Goal: Information Seeking & Learning: Learn about a topic

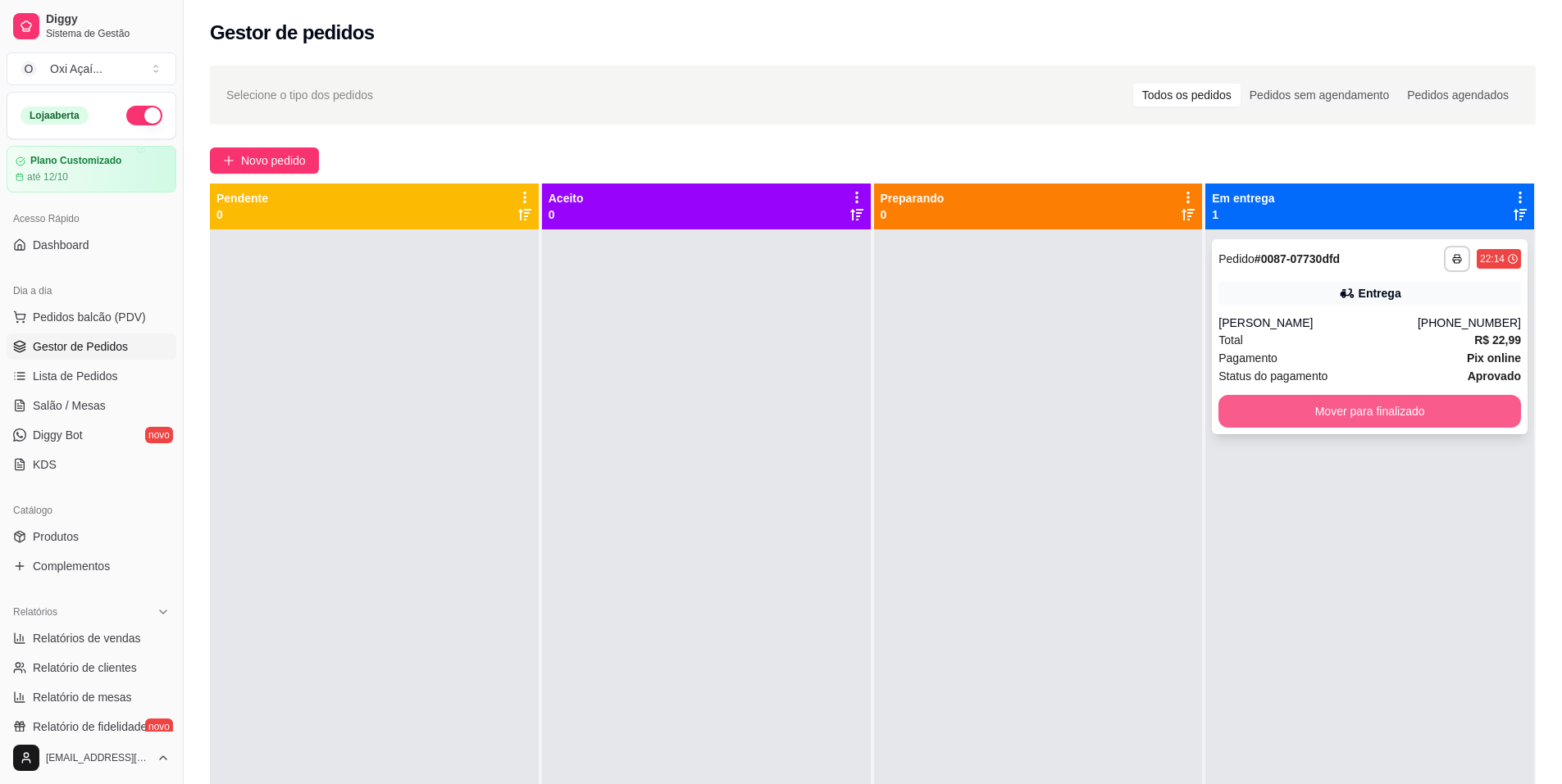
click at [1311, 407] on button "Mover para finalizado" at bounding box center [1369, 411] width 303 height 33
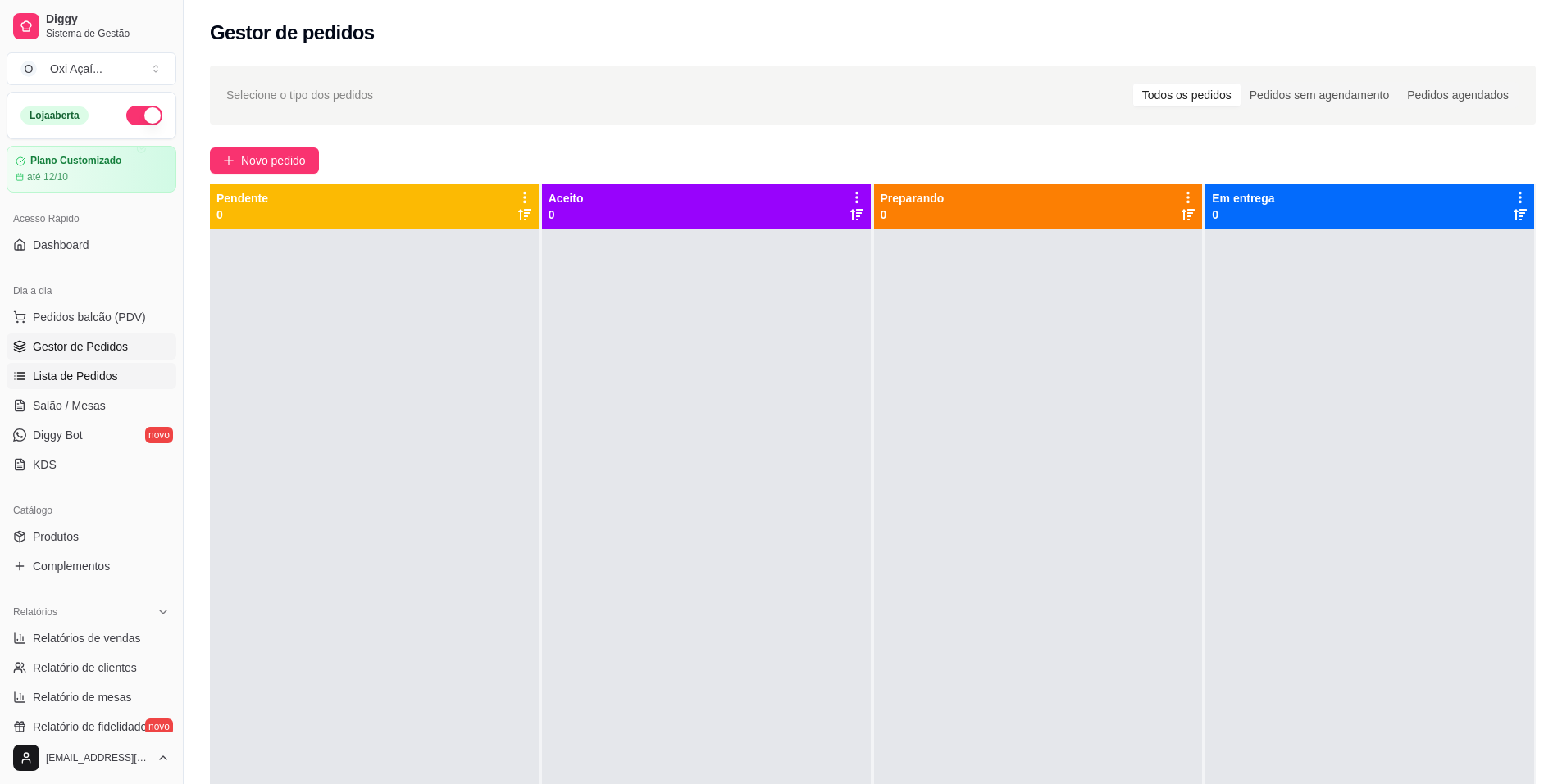
click at [82, 377] on span "Lista de Pedidos" at bounding box center [76, 377] width 85 height 17
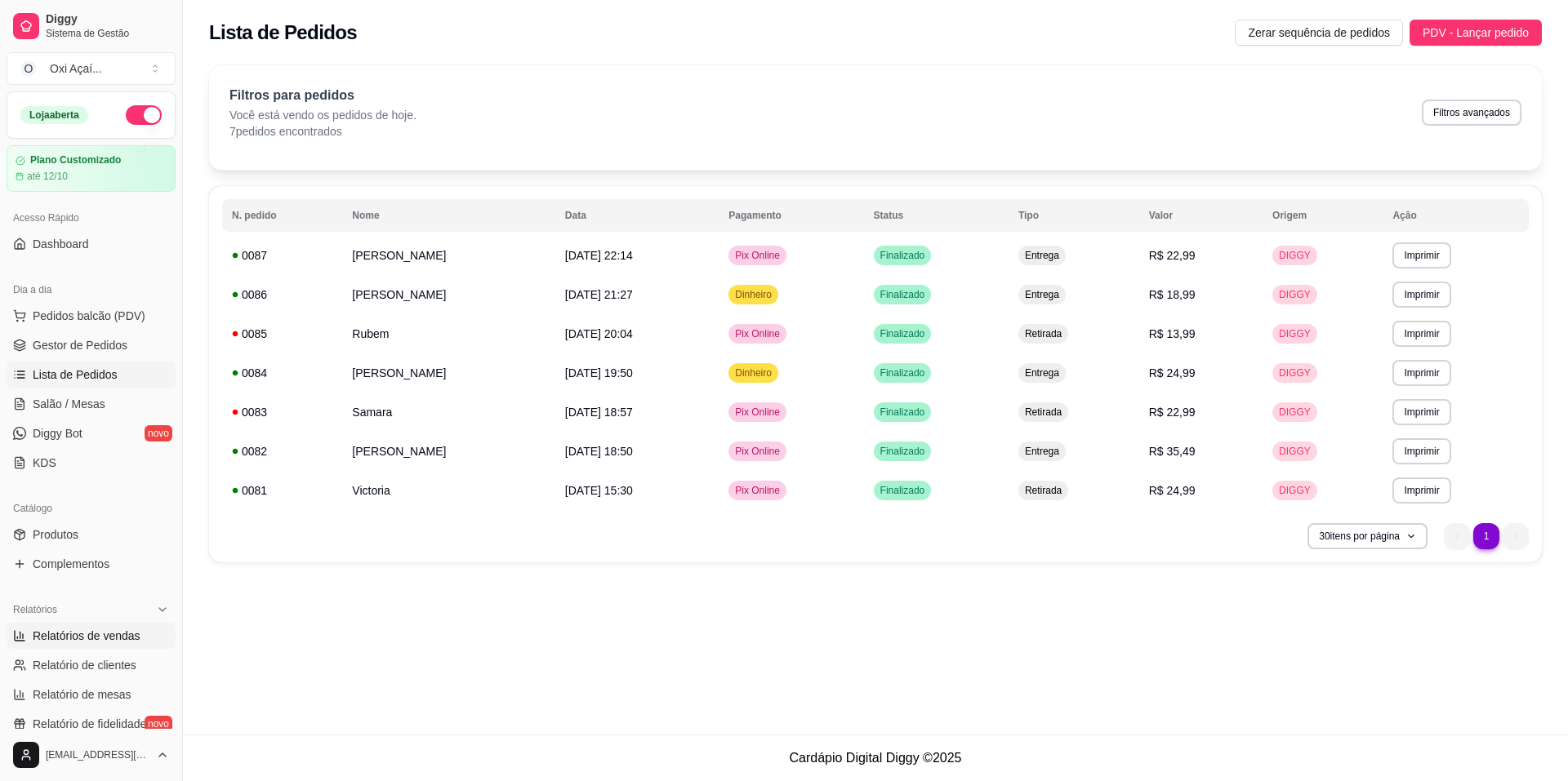
click at [87, 638] on span "Relatórios de vendas" at bounding box center [87, 636] width 107 height 17
select select "ALL"
select select "0"
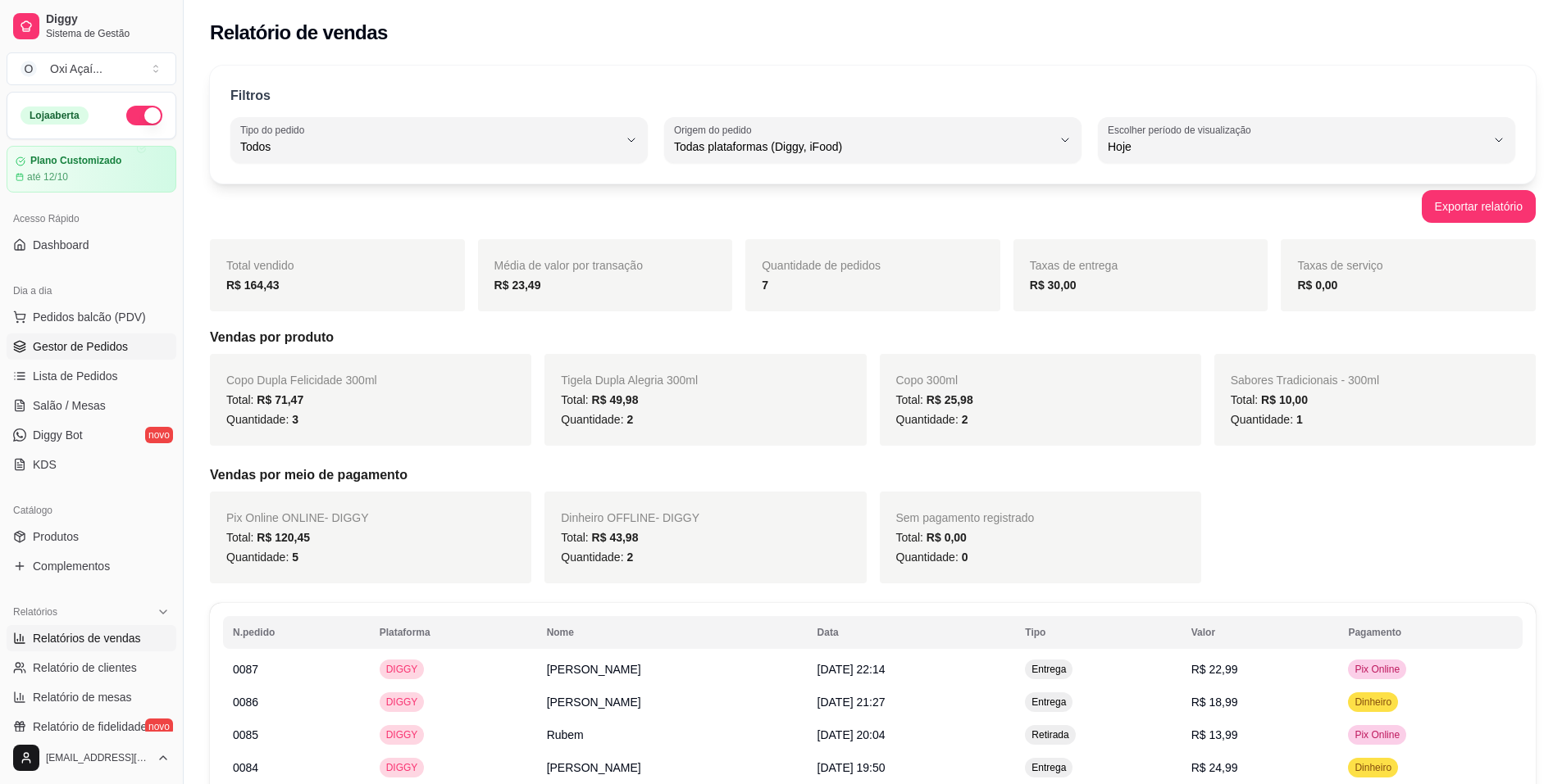
click at [79, 345] on span "Gestor de Pedidos" at bounding box center [81, 347] width 95 height 17
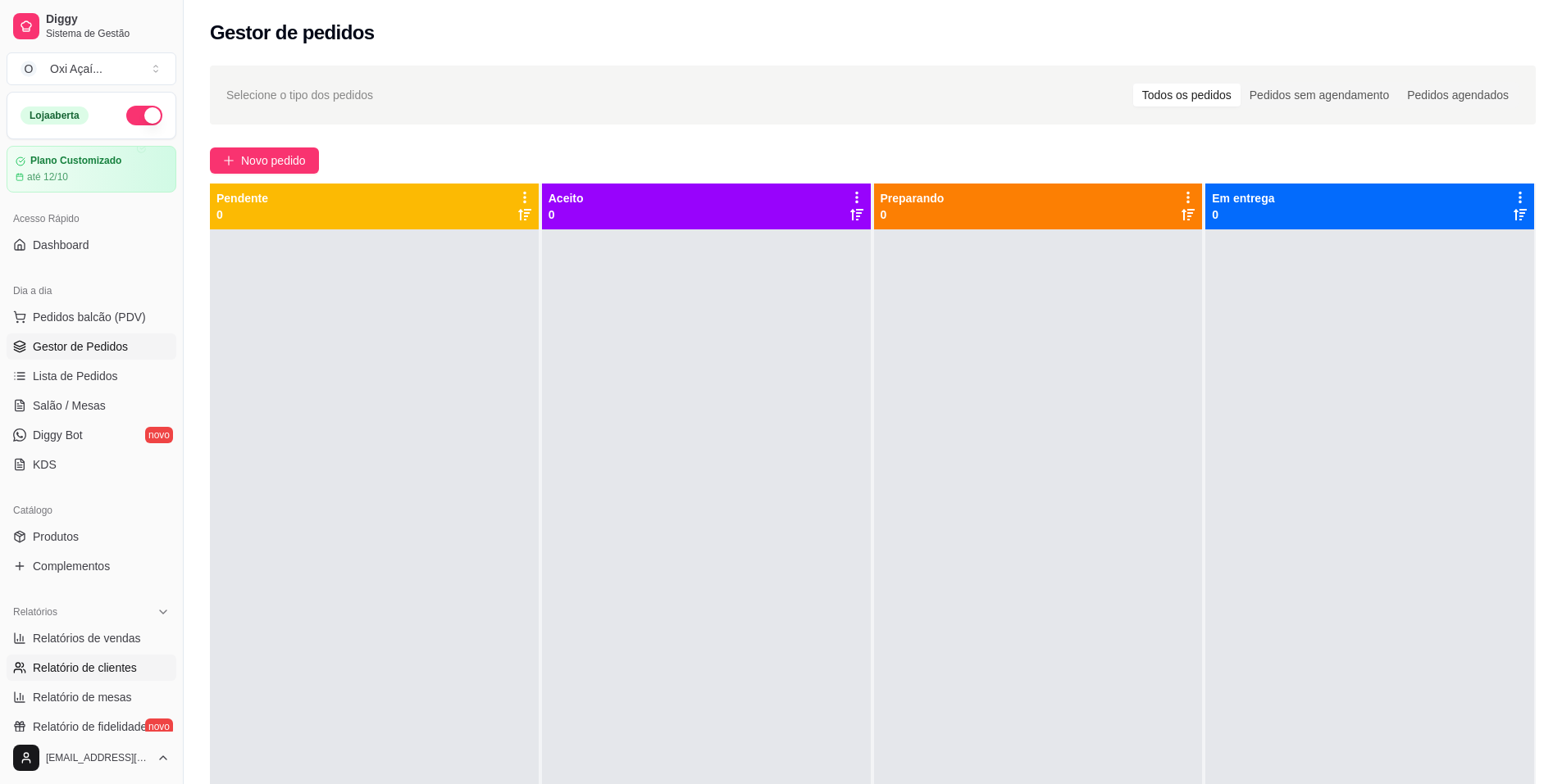
click at [97, 660] on span "Relatório de clientes" at bounding box center [85, 668] width 104 height 17
select select "30"
select select "HIGHEST_TOTAL_SPENT_WITH_ORDERS"
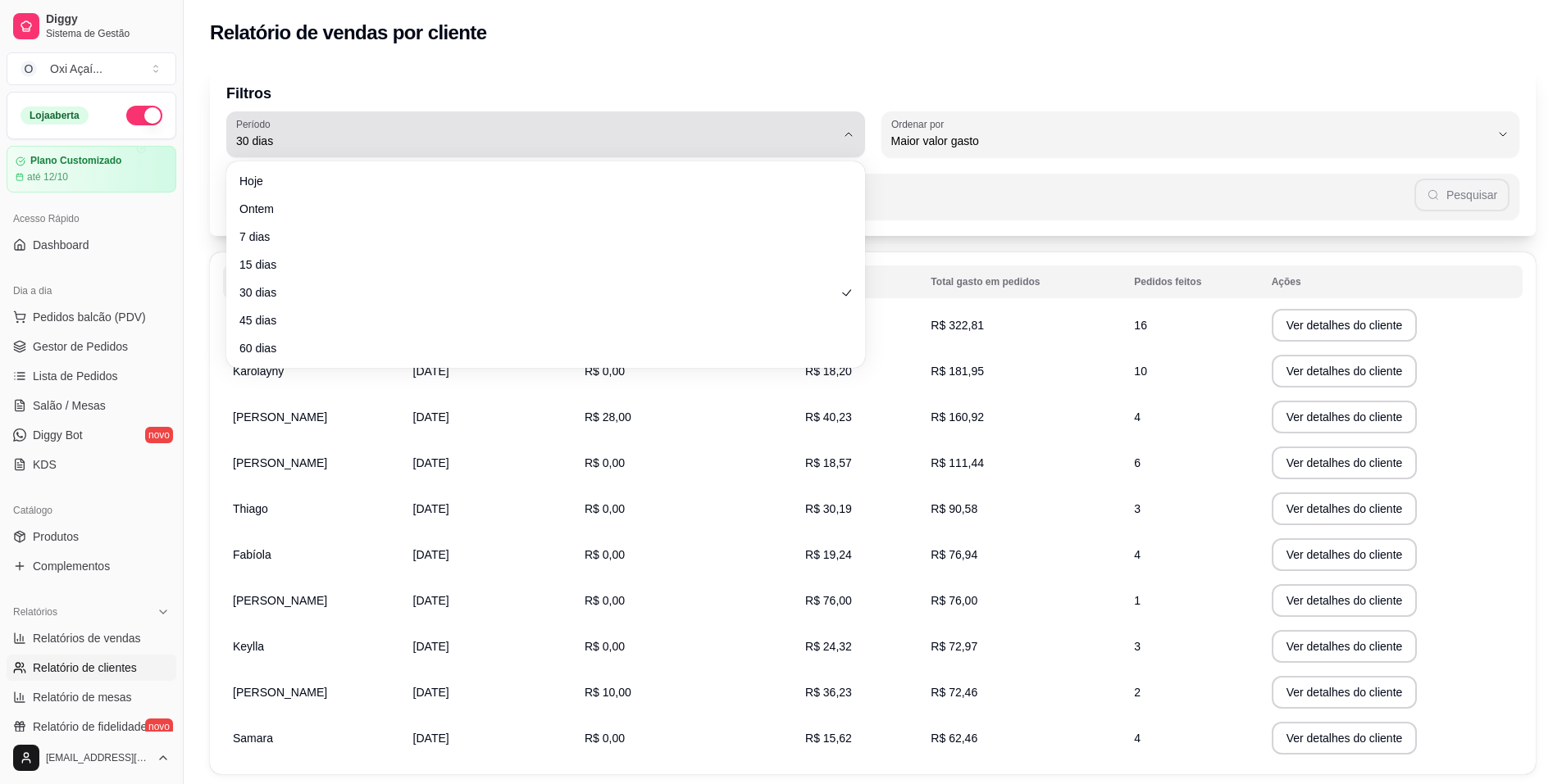
click at [797, 121] on div "30 dias" at bounding box center [536, 134] width 599 height 33
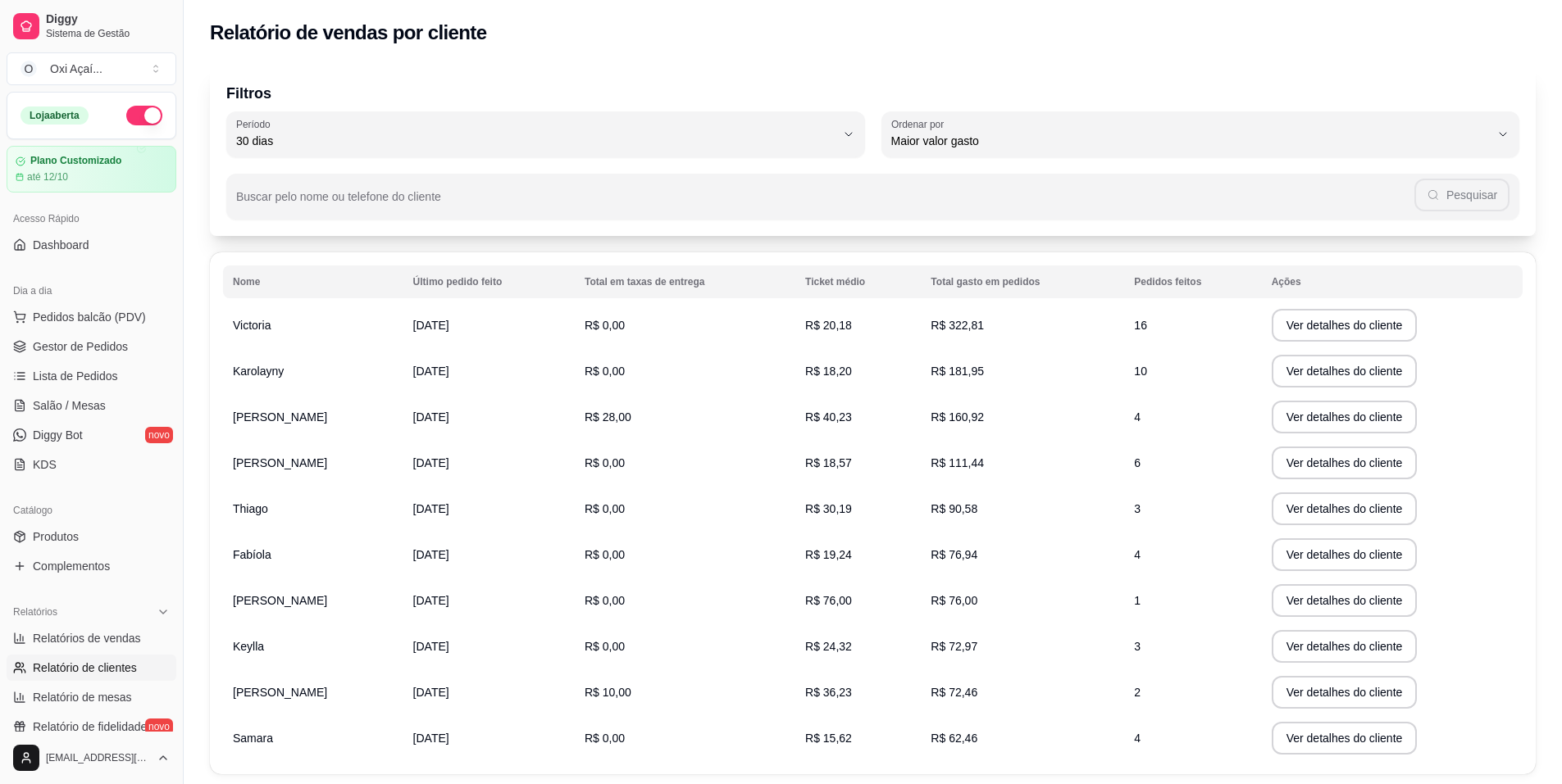
click at [1012, 91] on p "Filtros" at bounding box center [873, 94] width 1293 height 23
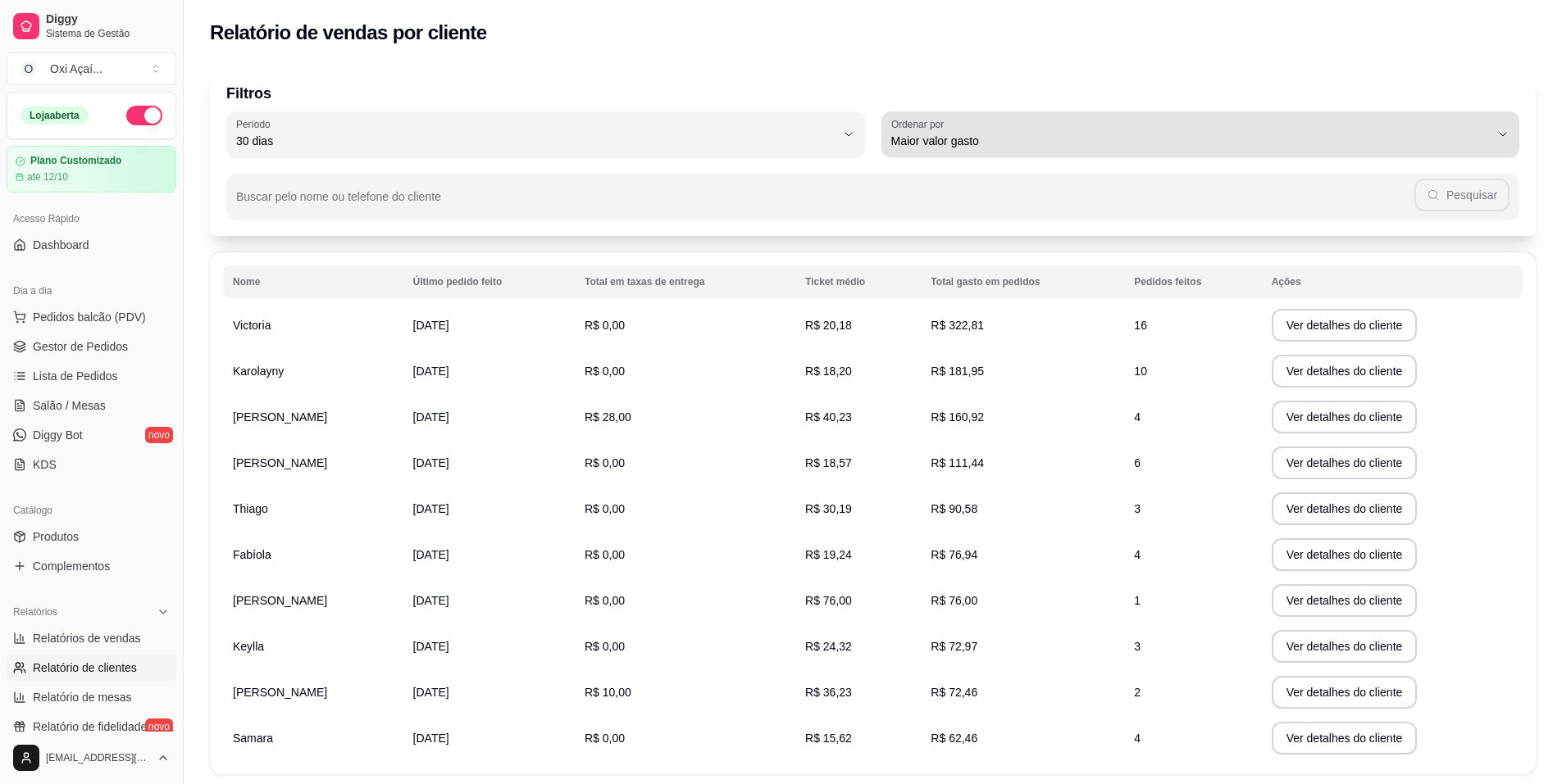
click at [1062, 132] on div "Maior valor gasto" at bounding box center [1191, 134] width 599 height 33
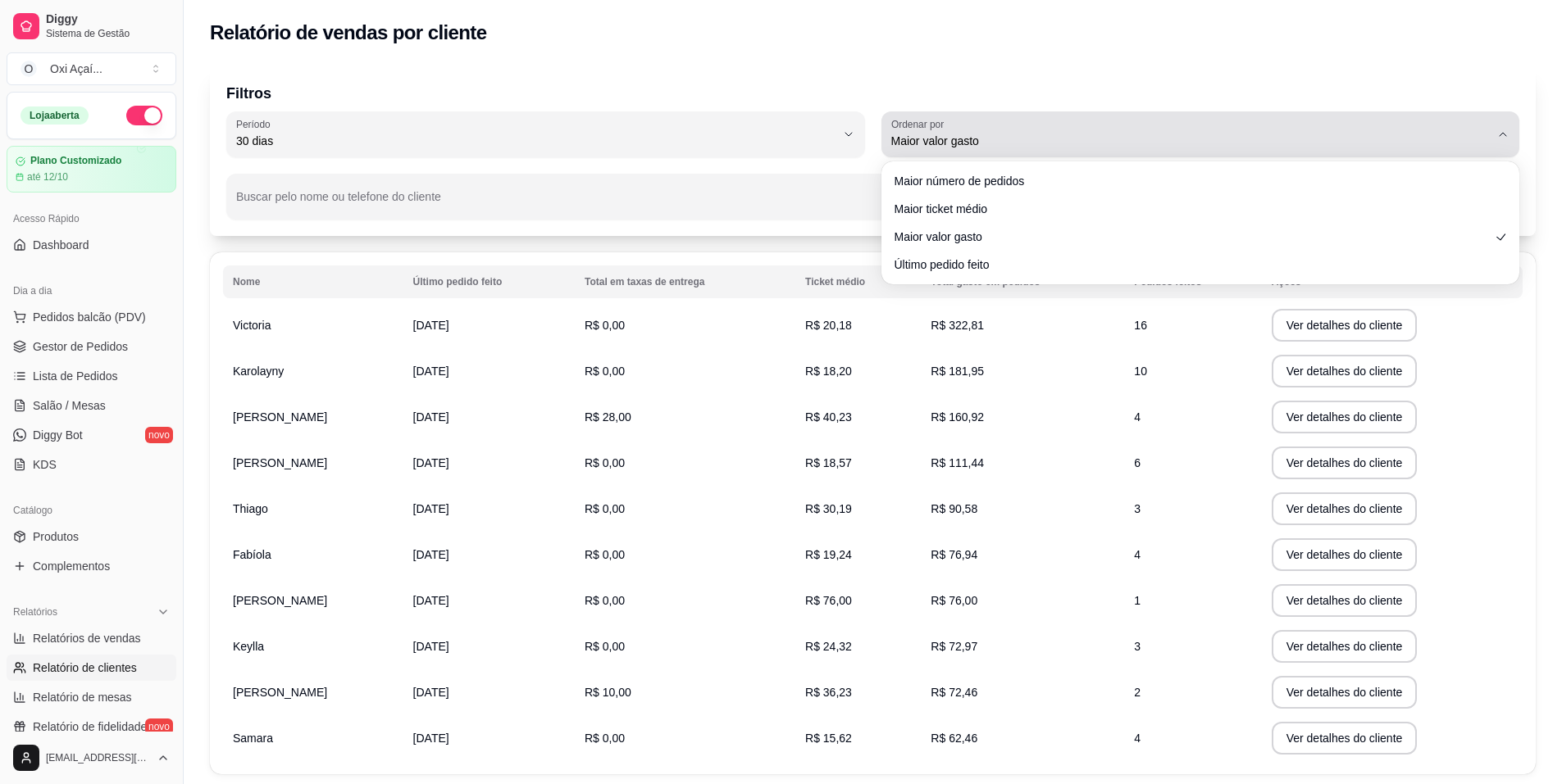
click at [1062, 132] on div "Maior valor gasto" at bounding box center [1191, 134] width 599 height 33
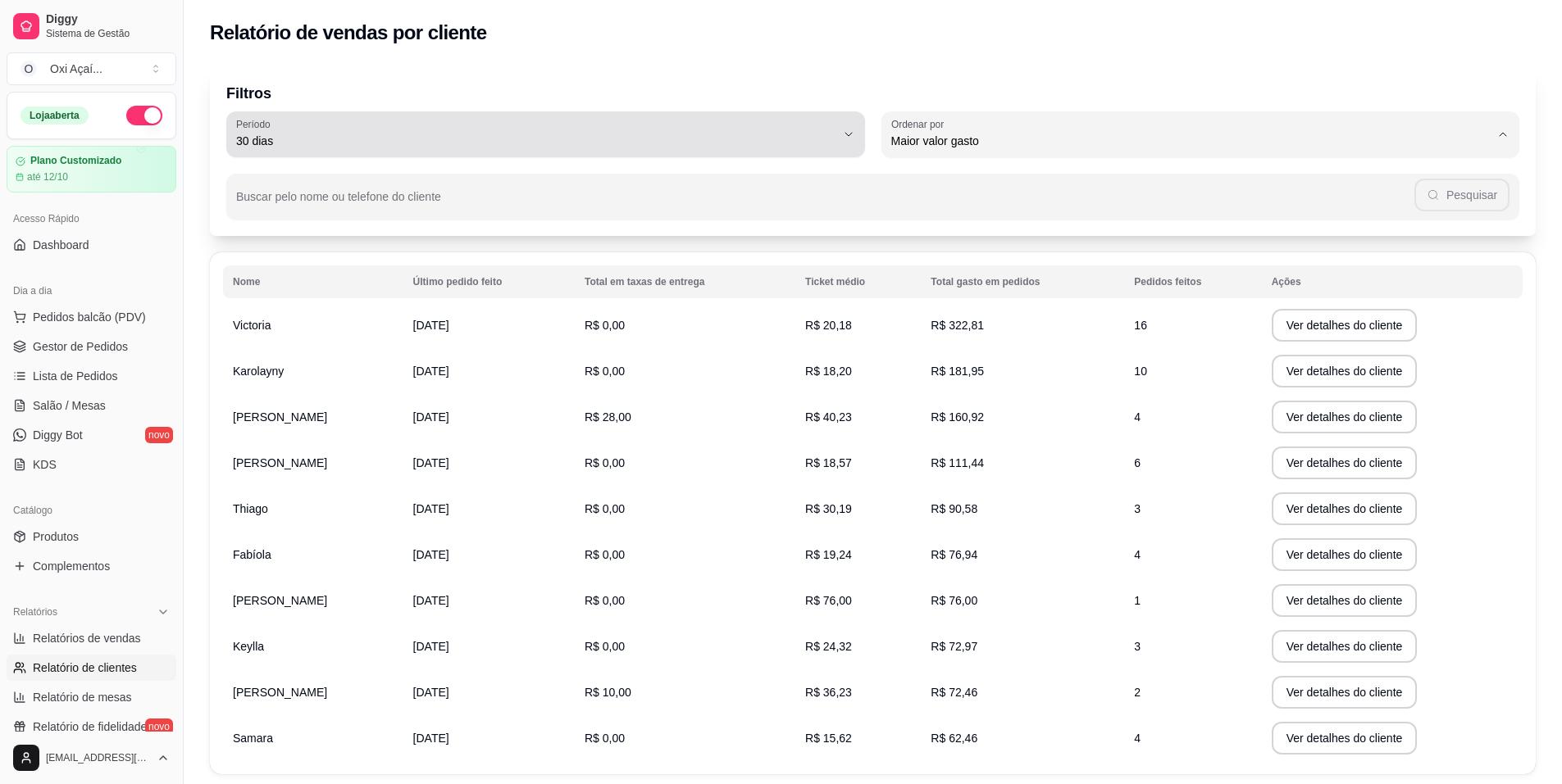
click at [608, 141] on span "30 dias" at bounding box center [536, 141] width 599 height 17
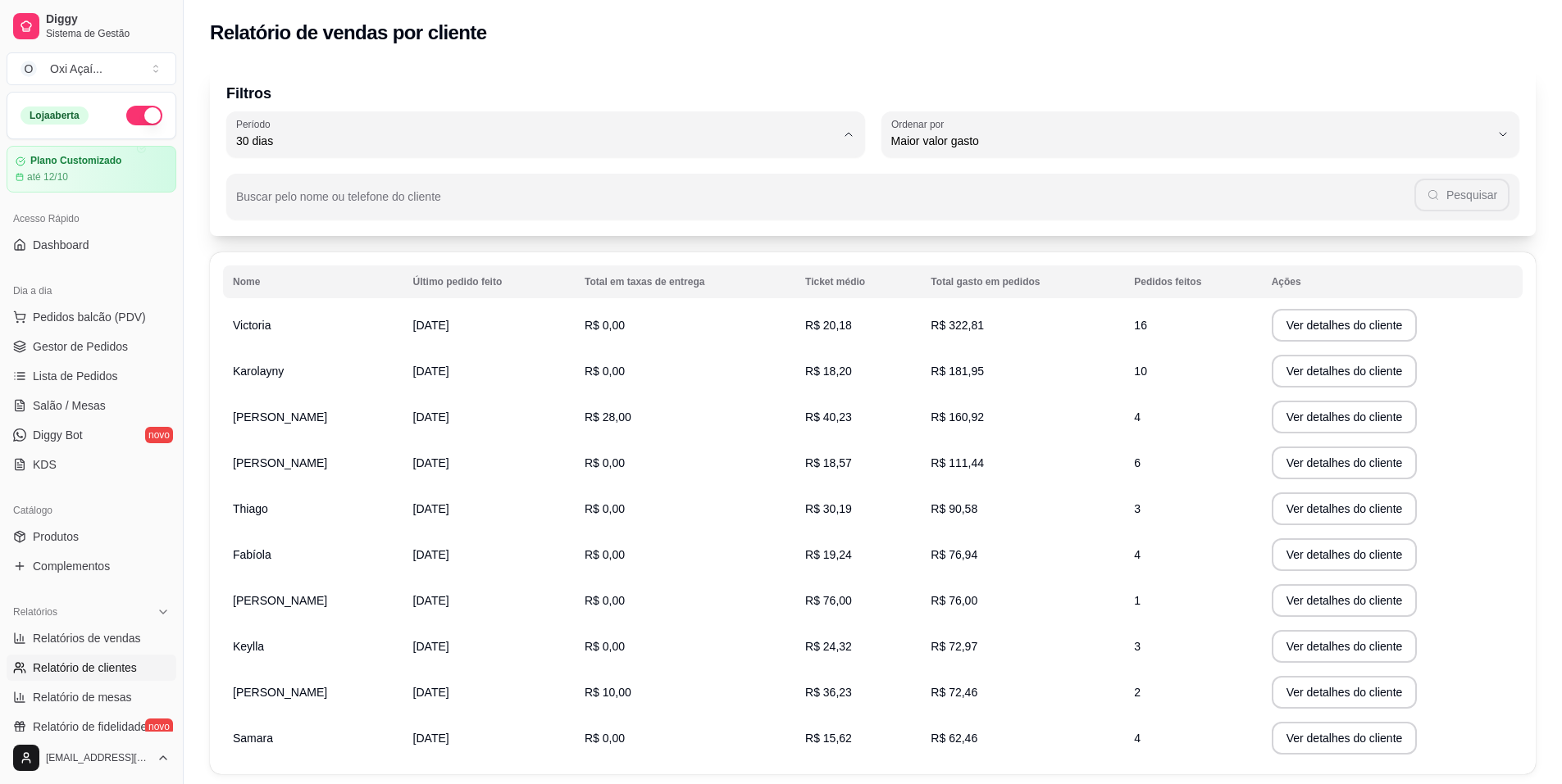
click at [287, 343] on span "60 dias" at bounding box center [537, 340] width 572 height 16
type input "60"
select select "60"
drag, startPoint x: 943, startPoint y: 325, endPoint x: 997, endPoint y: 329, distance: 54.1
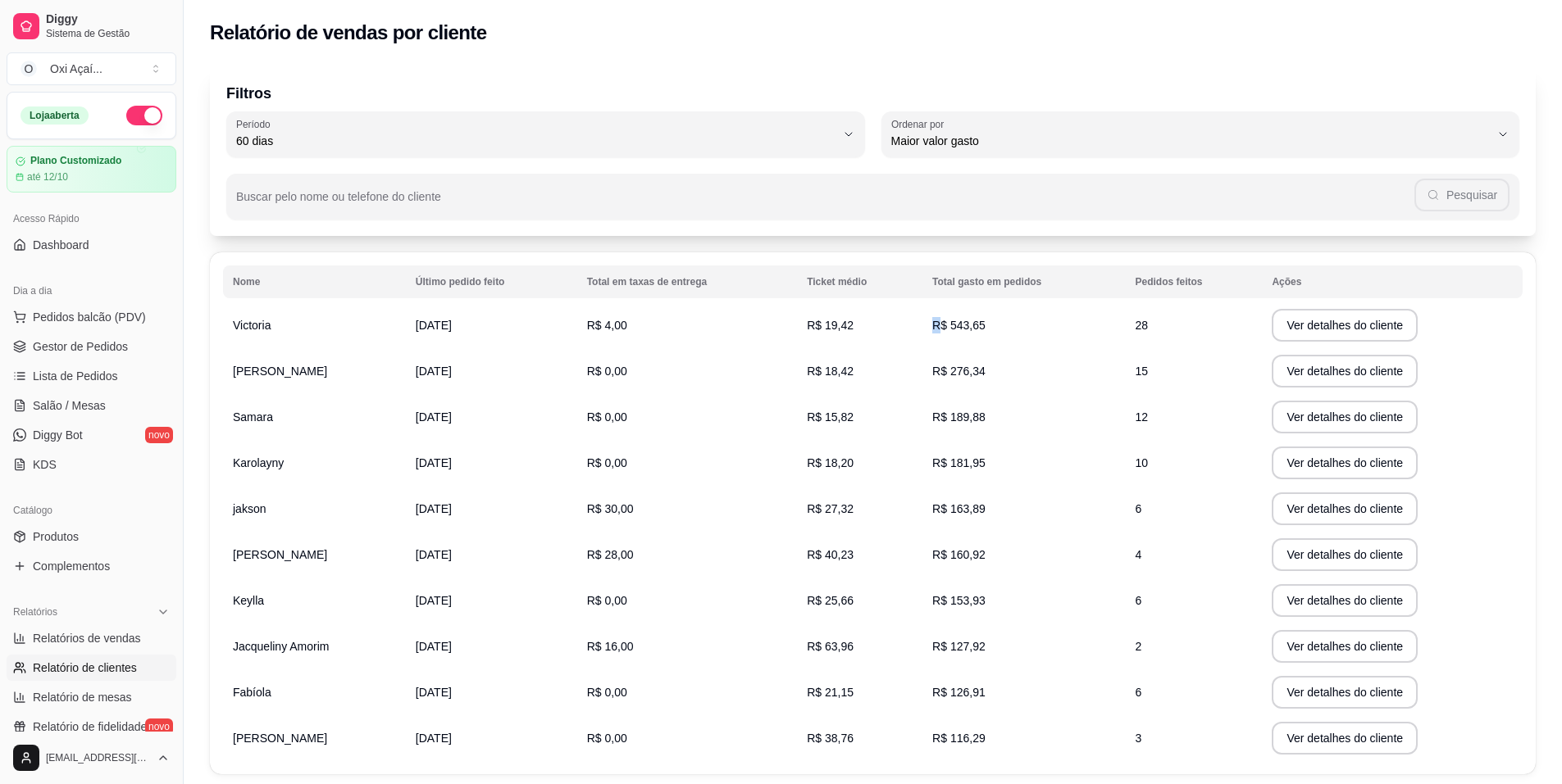
click at [997, 329] on td "R$ 543,65" at bounding box center [1023, 325] width 203 height 46
click at [1004, 329] on td "R$ 543,65" at bounding box center [1023, 325] width 203 height 46
click at [1313, 319] on button "Ver detalhes do cliente" at bounding box center [1345, 325] width 146 height 33
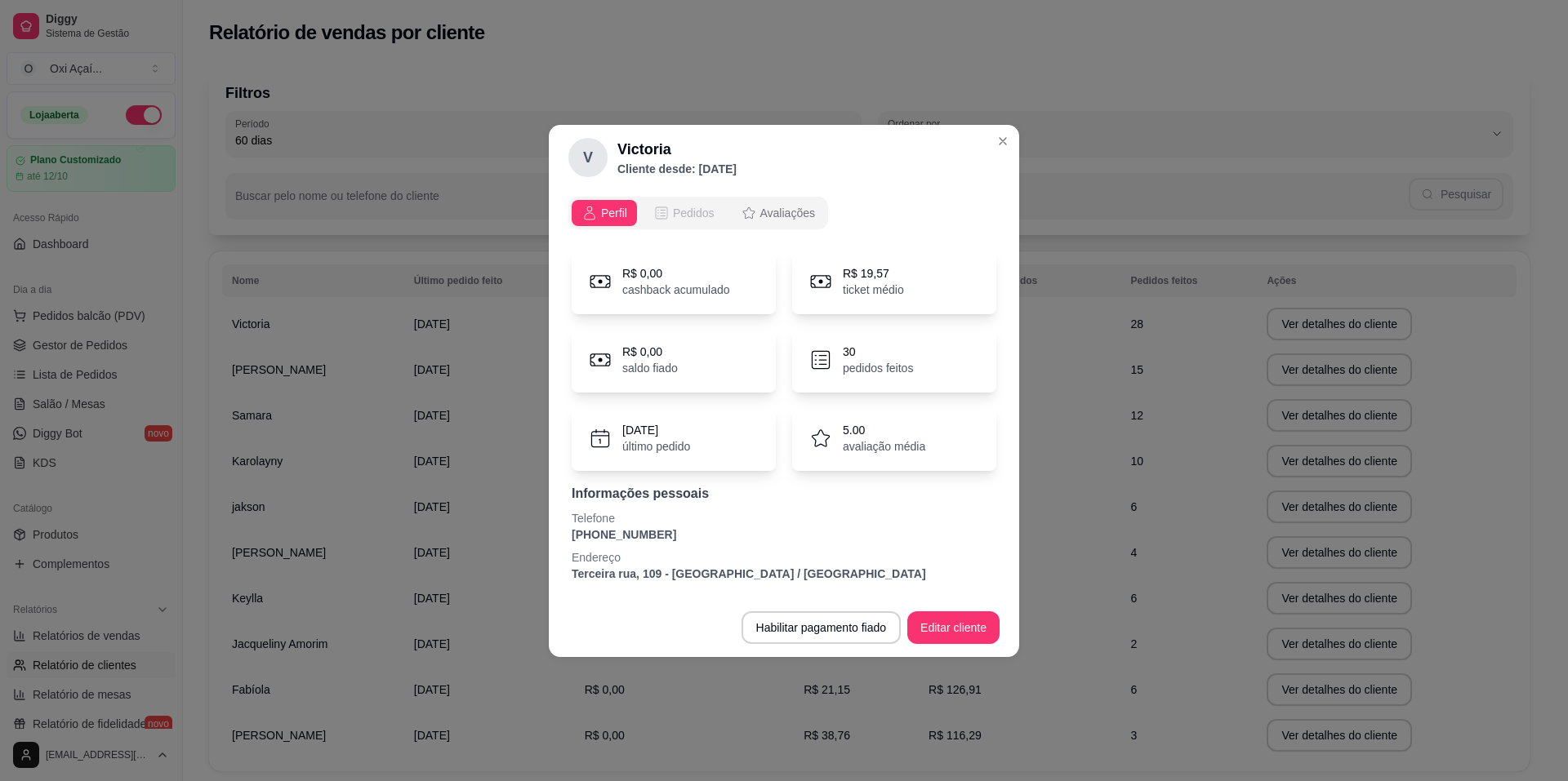
click at [670, 212] on div "Pedidos" at bounding box center [684, 213] width 61 height 17
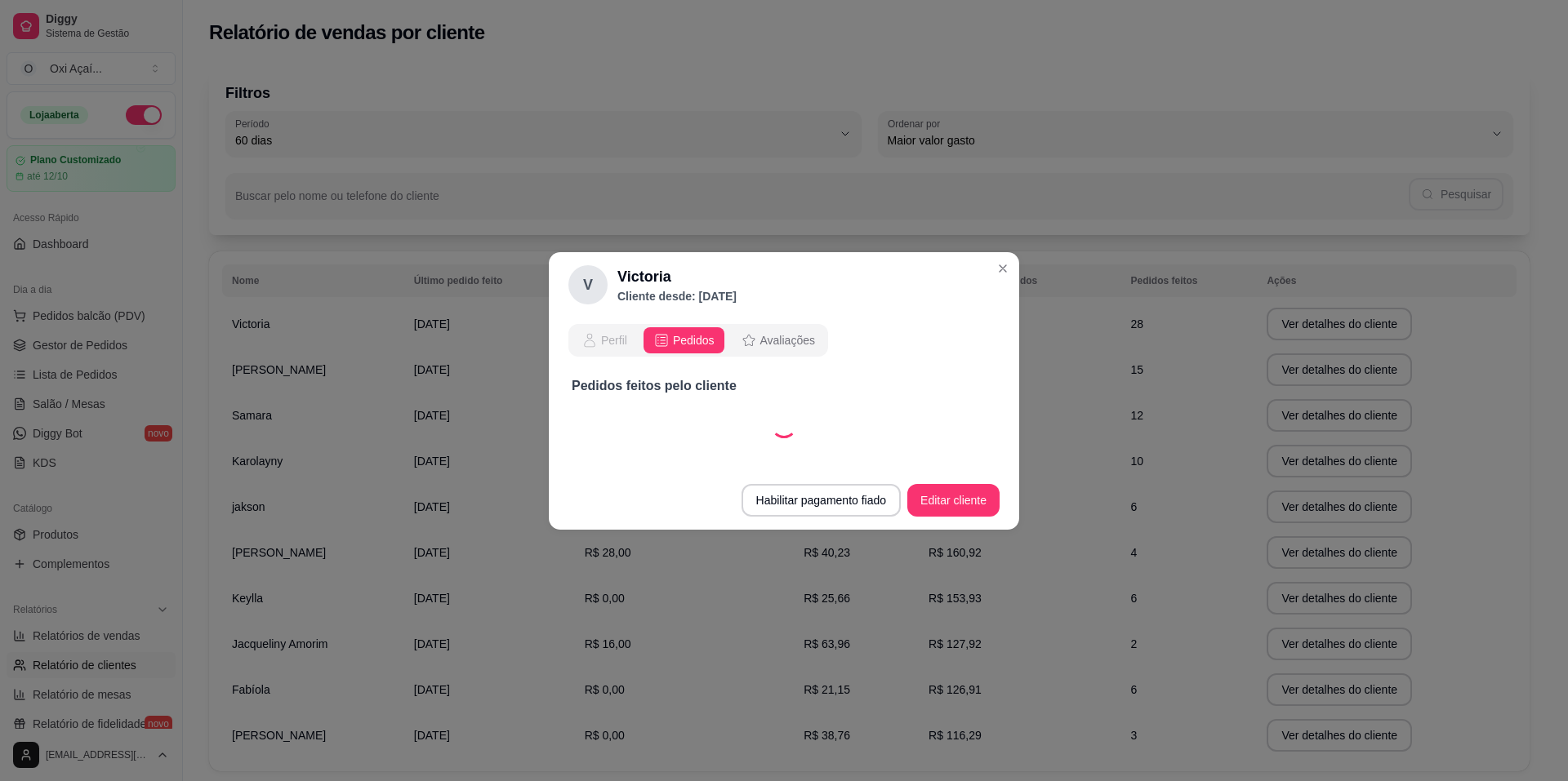
select select "30"
select select "ALL"
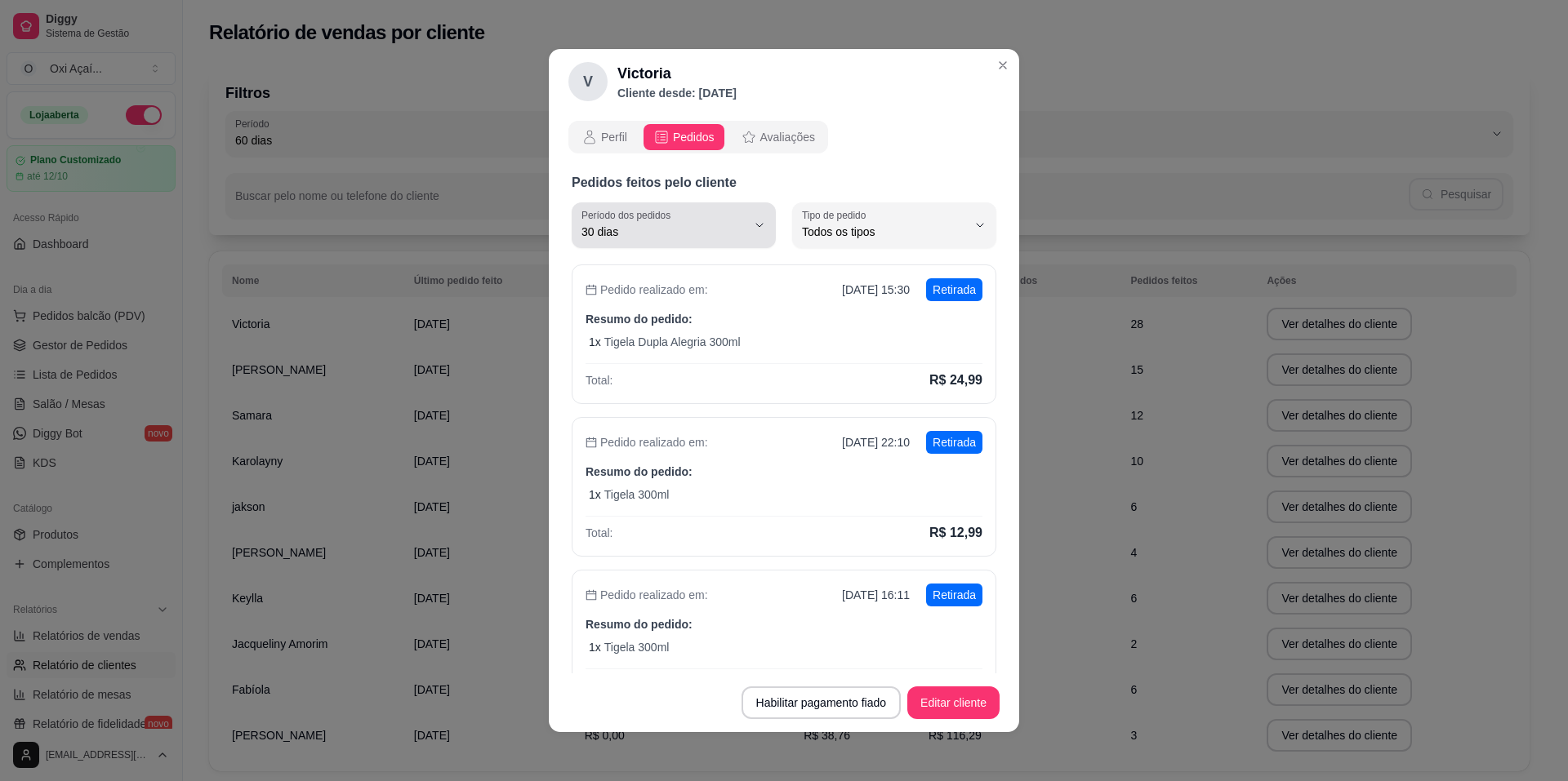
click at [730, 234] on span "30 dias" at bounding box center [664, 232] width 165 height 17
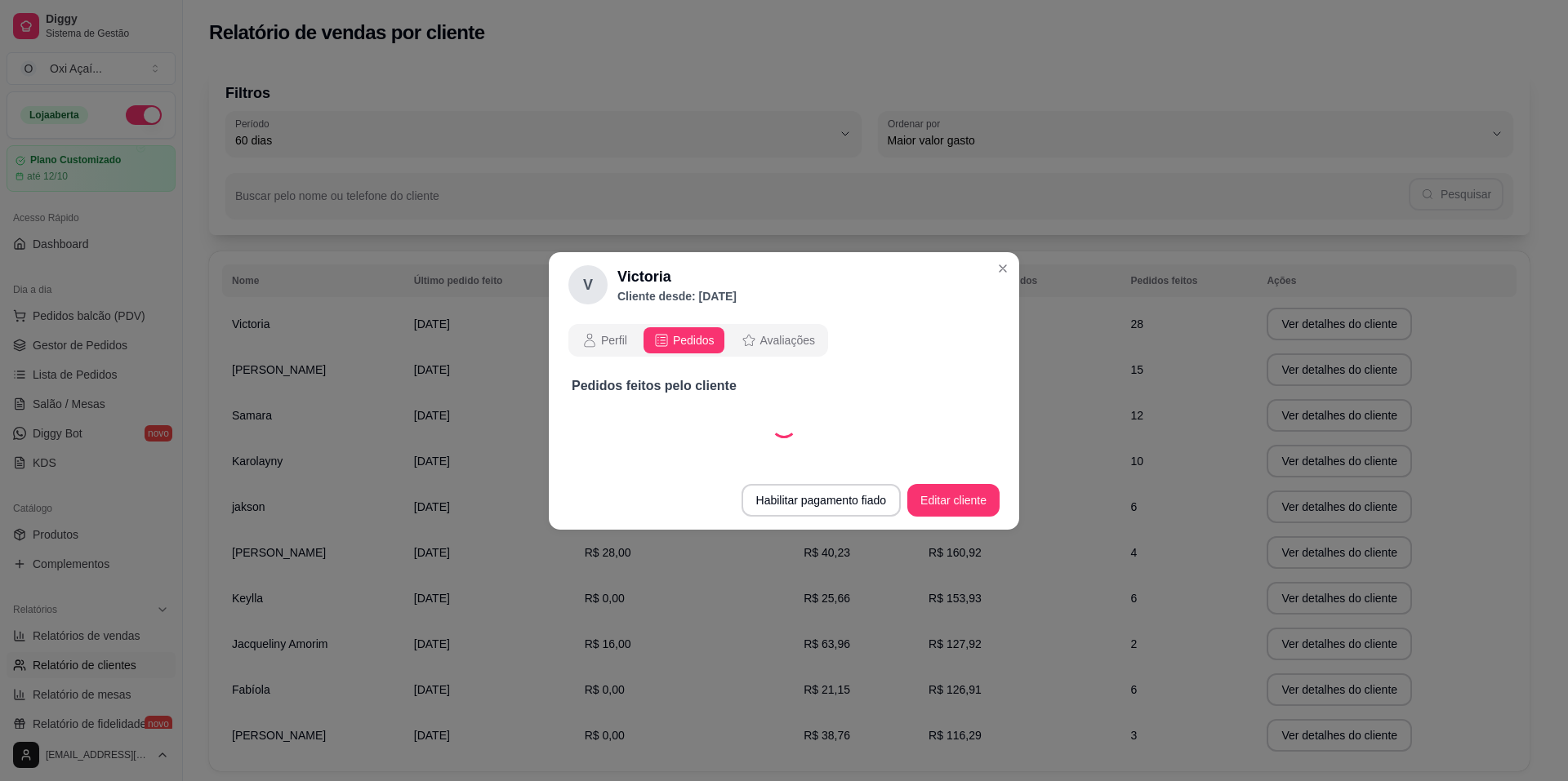
select select "60"
select select "ALL"
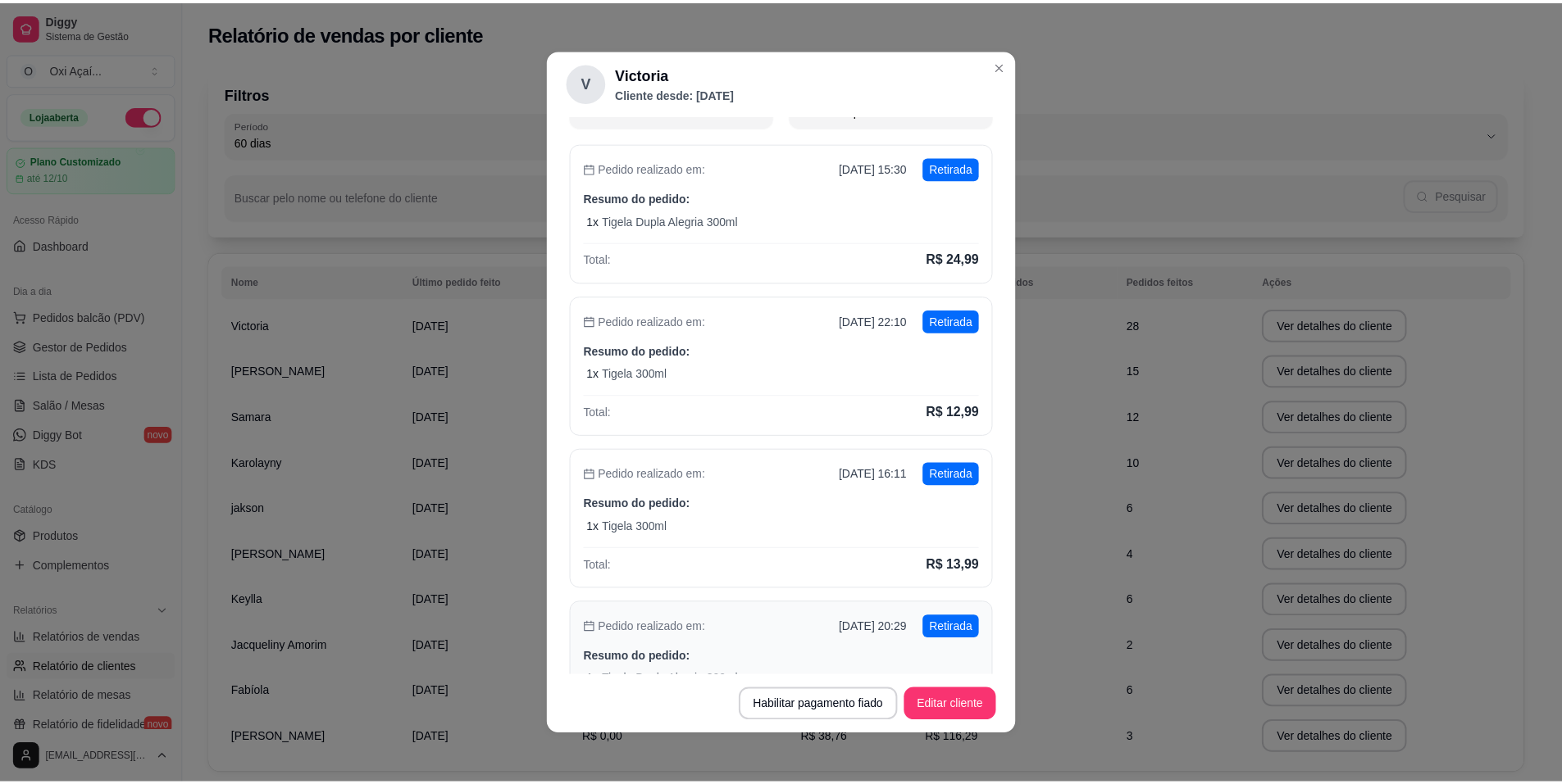
scroll to position [0, 0]
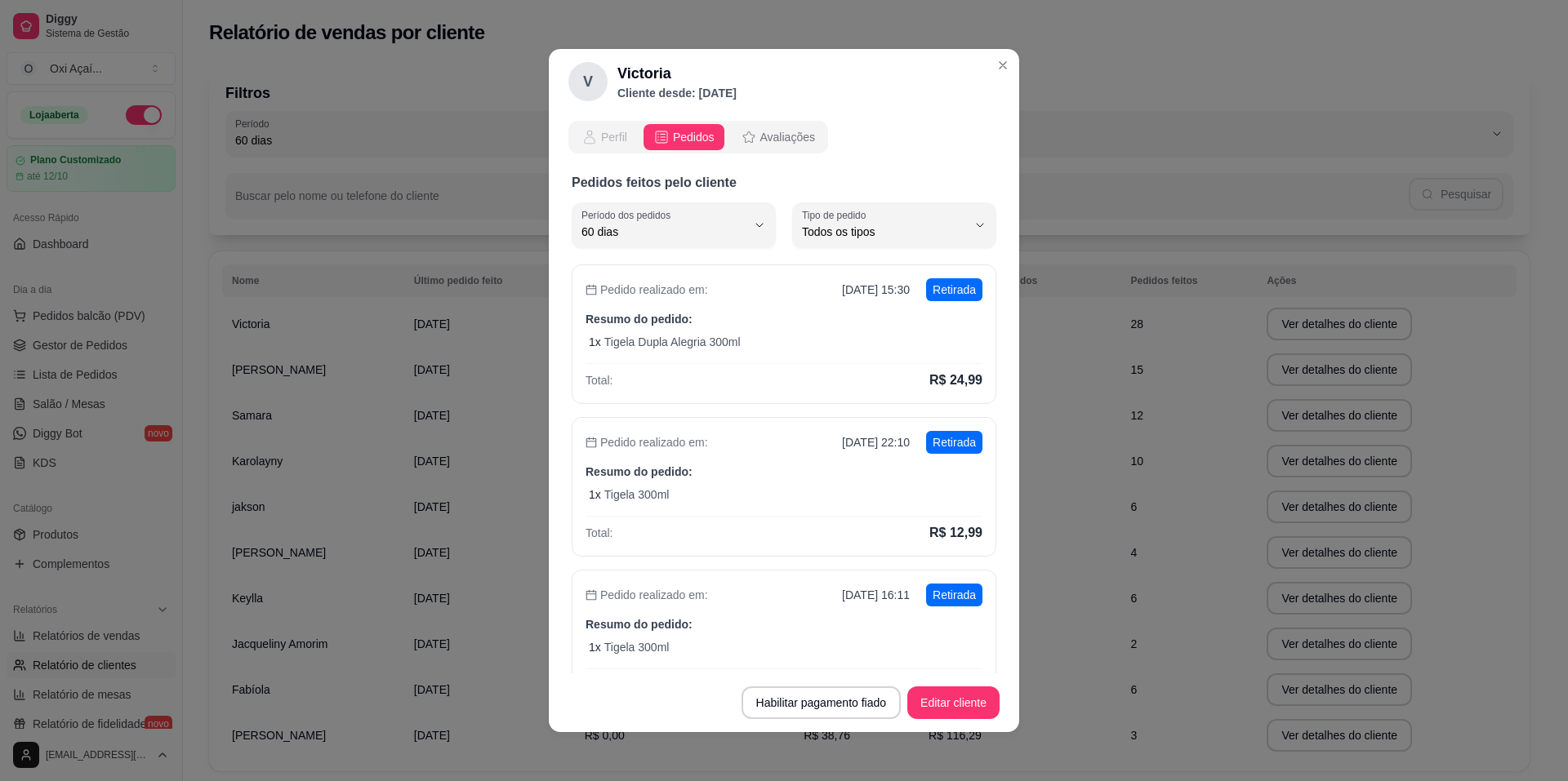
click at [591, 140] on icon "opções" at bounding box center [589, 137] width 17 height 17
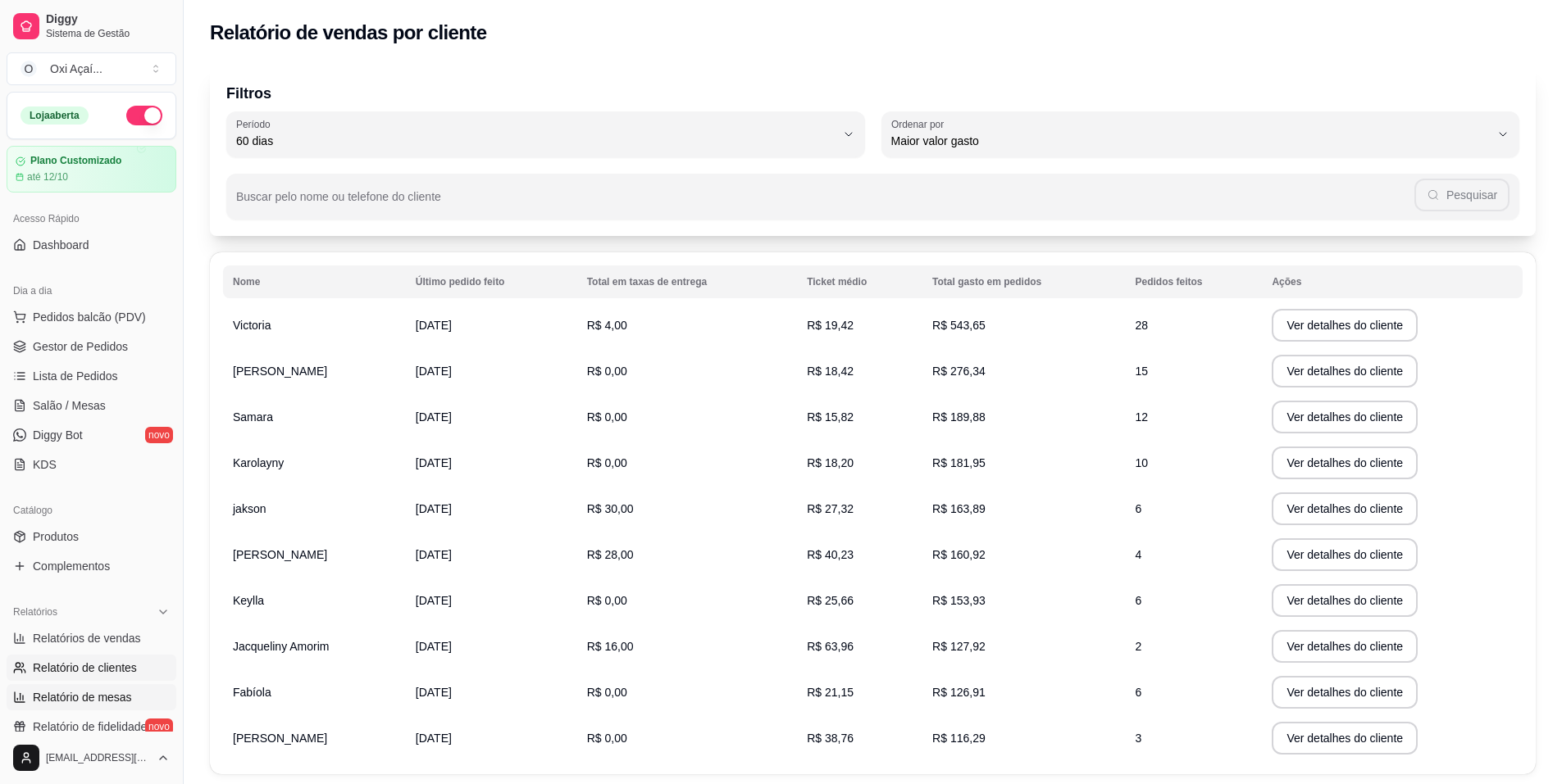
scroll to position [82, 0]
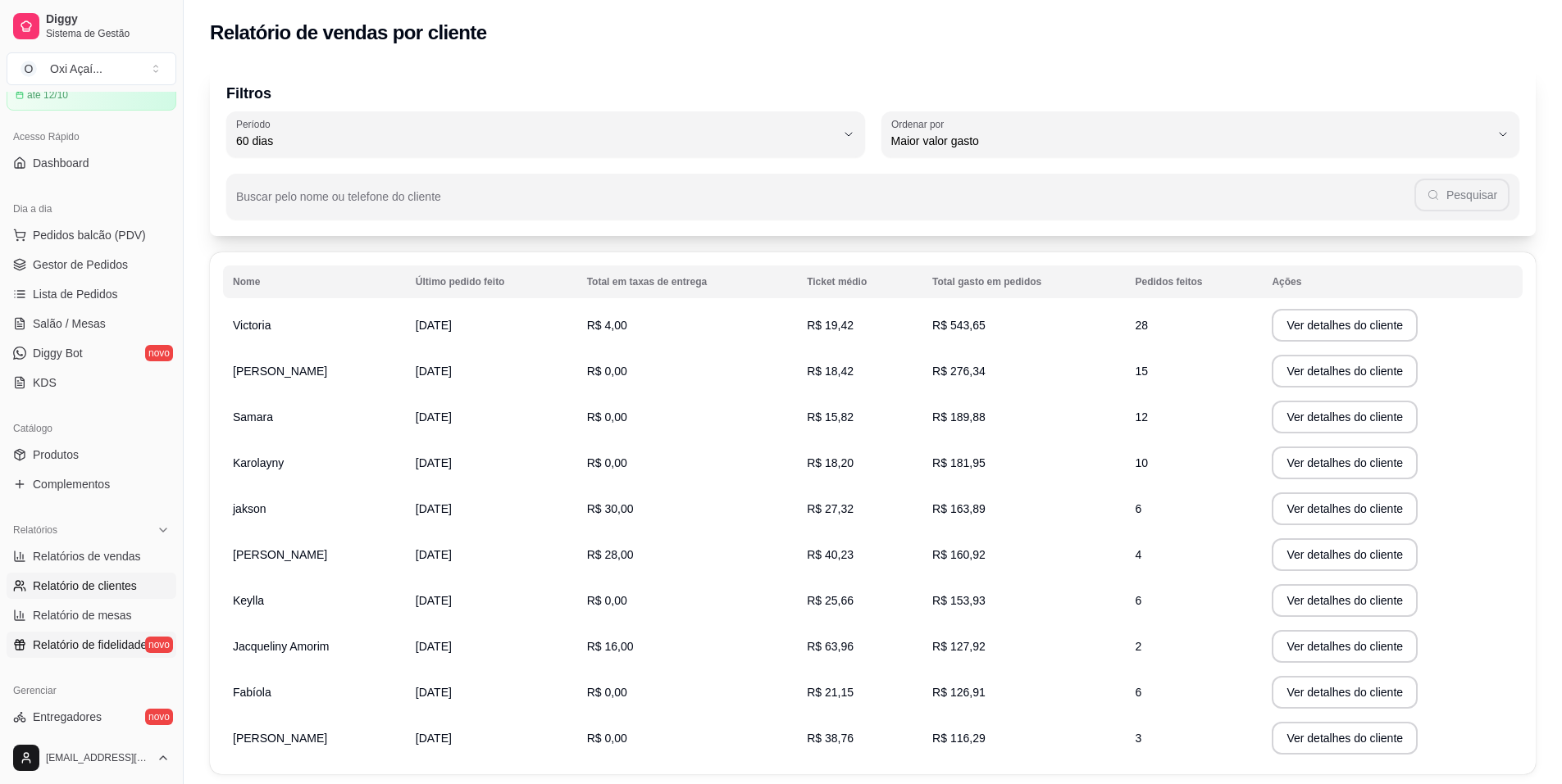
click at [97, 647] on span "Relatório de fidelidade" at bounding box center [90, 645] width 114 height 17
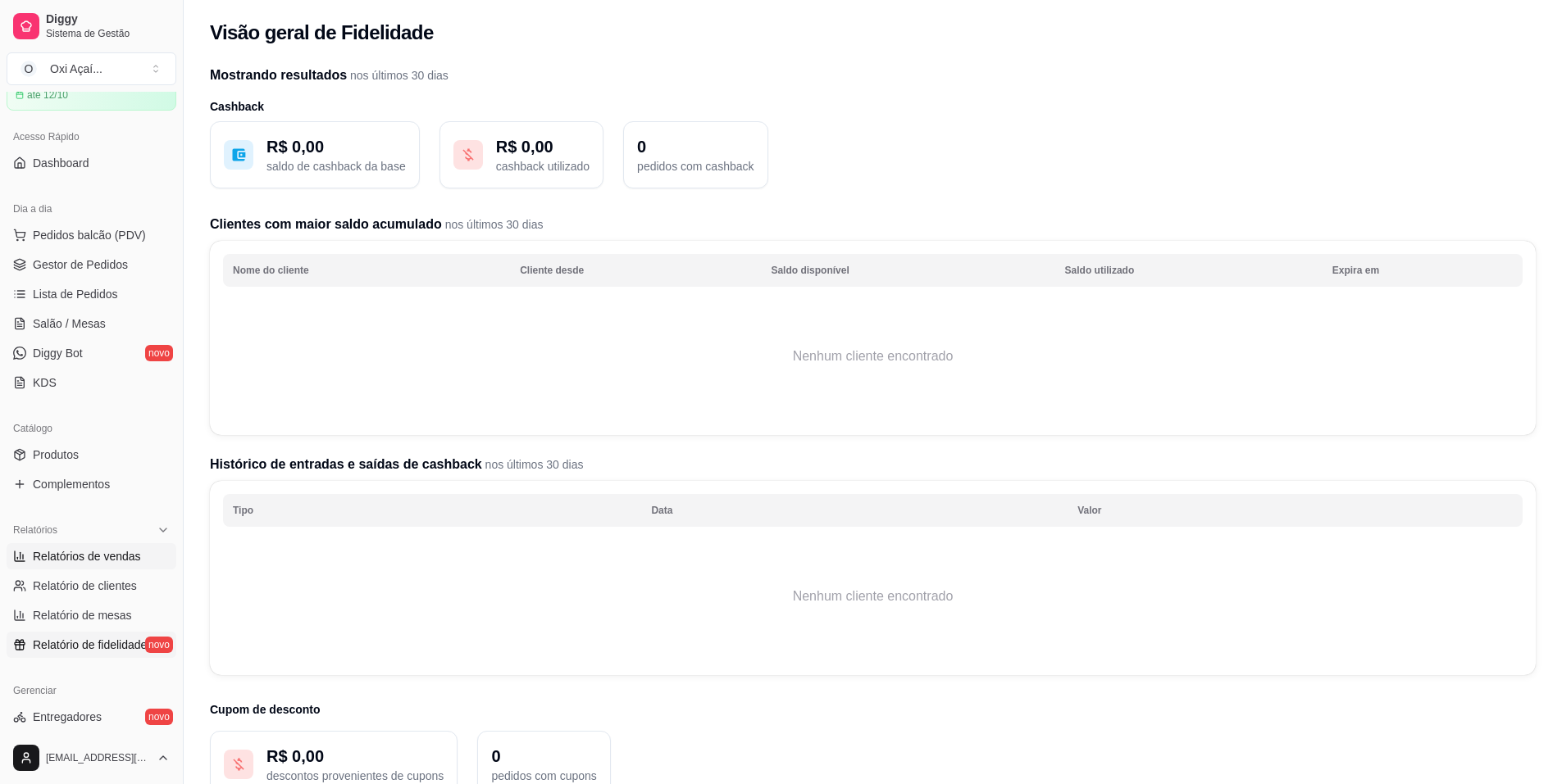
click at [115, 550] on span "Relatórios de vendas" at bounding box center [87, 557] width 108 height 17
select select "ALL"
select select "0"
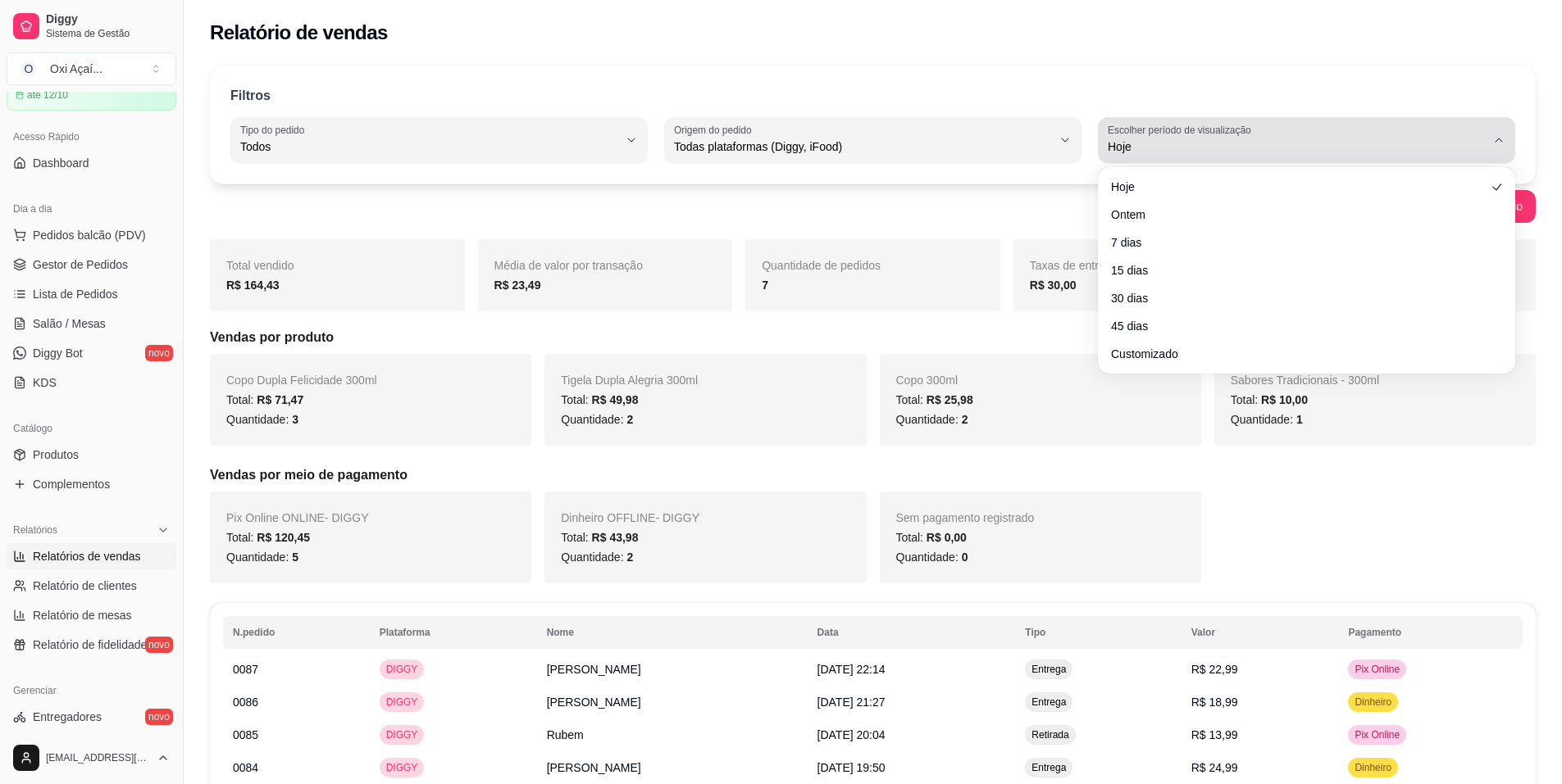
click at [1379, 128] on div "Hoje" at bounding box center [1296, 140] width 378 height 33
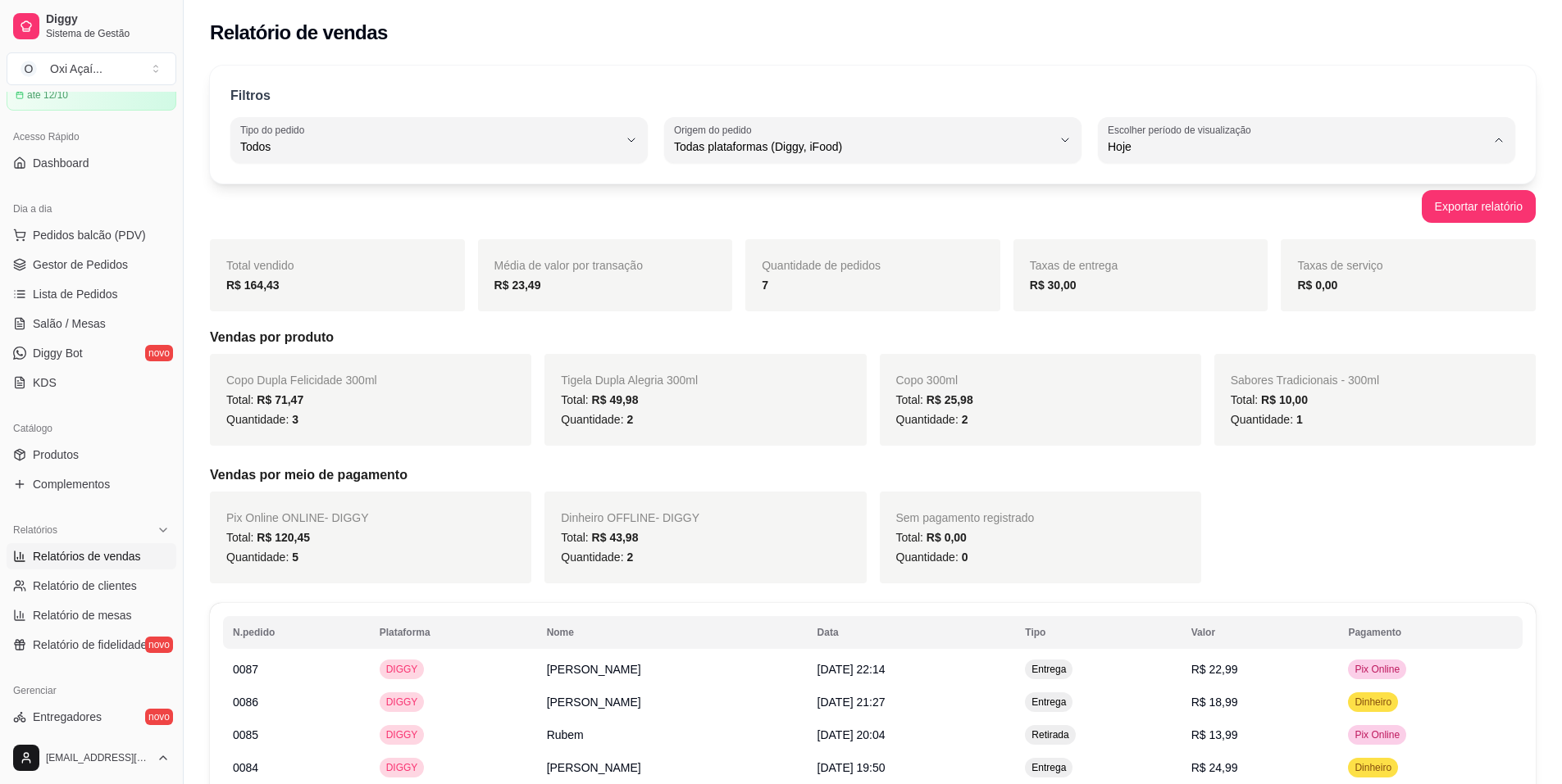
click at [1145, 354] on span "Customizado" at bounding box center [1299, 346] width 360 height 16
type input "-1"
select select "-1"
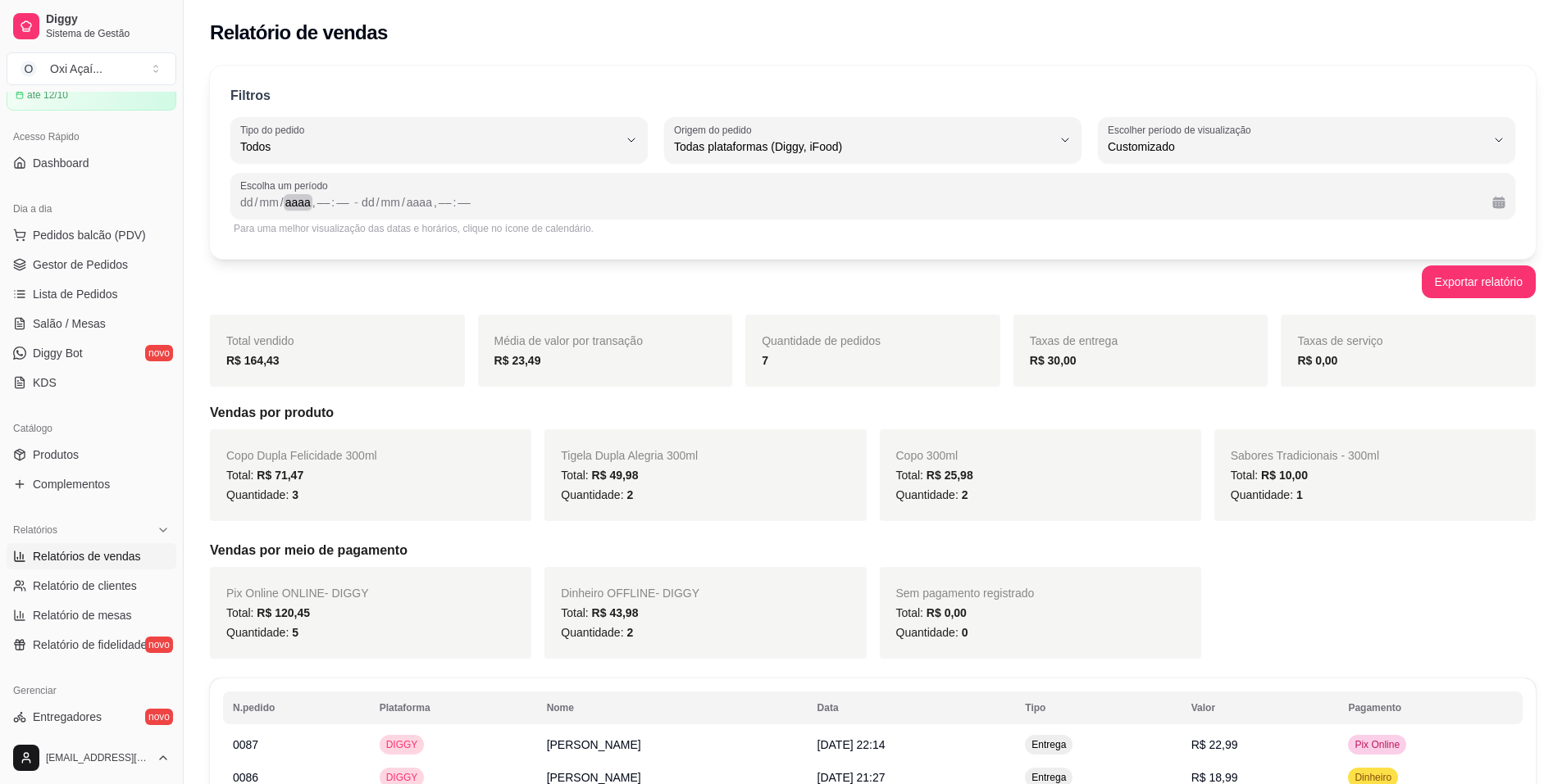
drag, startPoint x: 311, startPoint y: 207, endPoint x: 977, endPoint y: 207, distance: 666.0
click at [312, 207] on div "dd / mm / aaaa , –– : ––" at bounding box center [295, 202] width 110 height 20
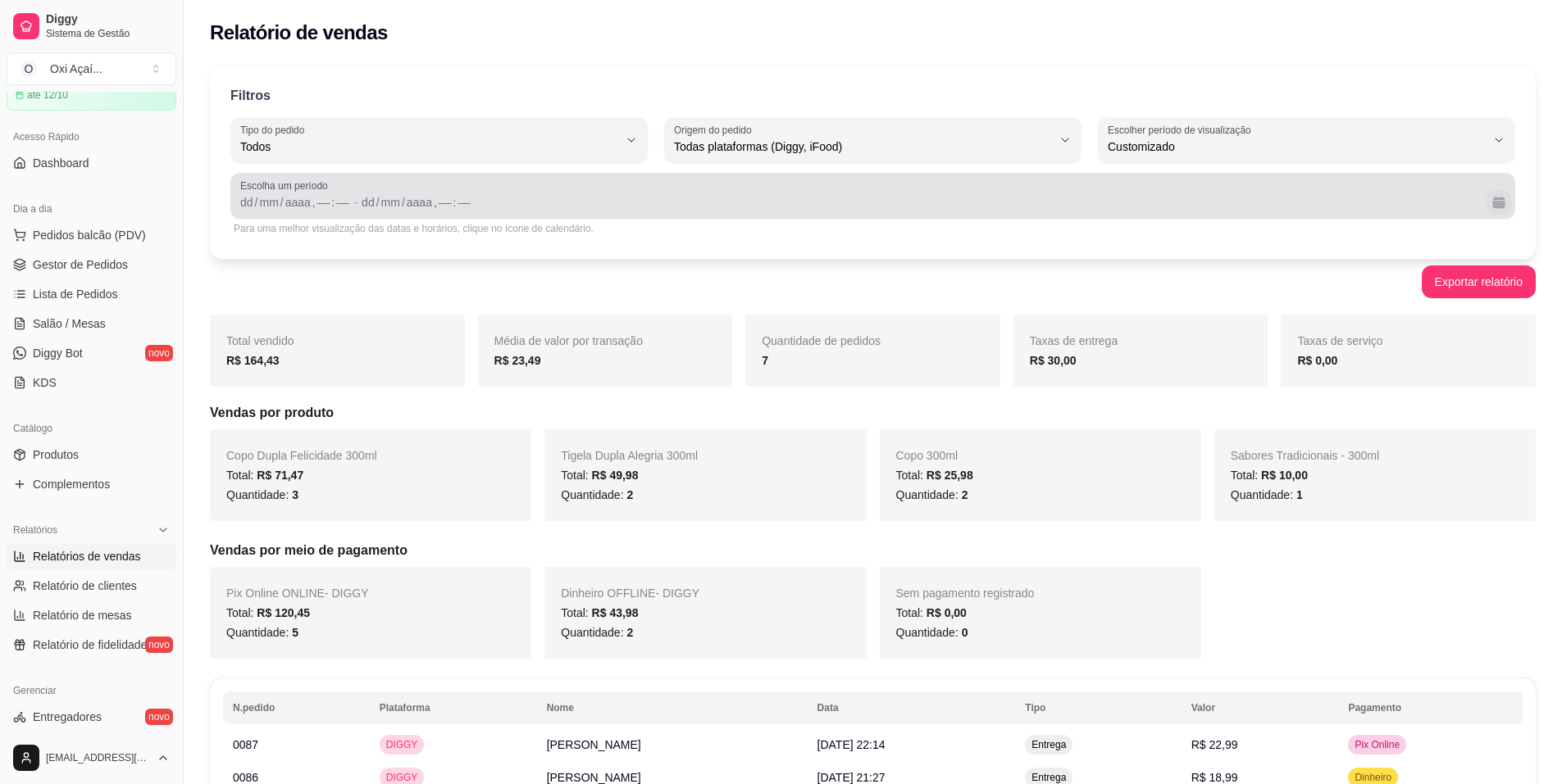
click at [1496, 202] on button "Calendário" at bounding box center [1499, 202] width 27 height 27
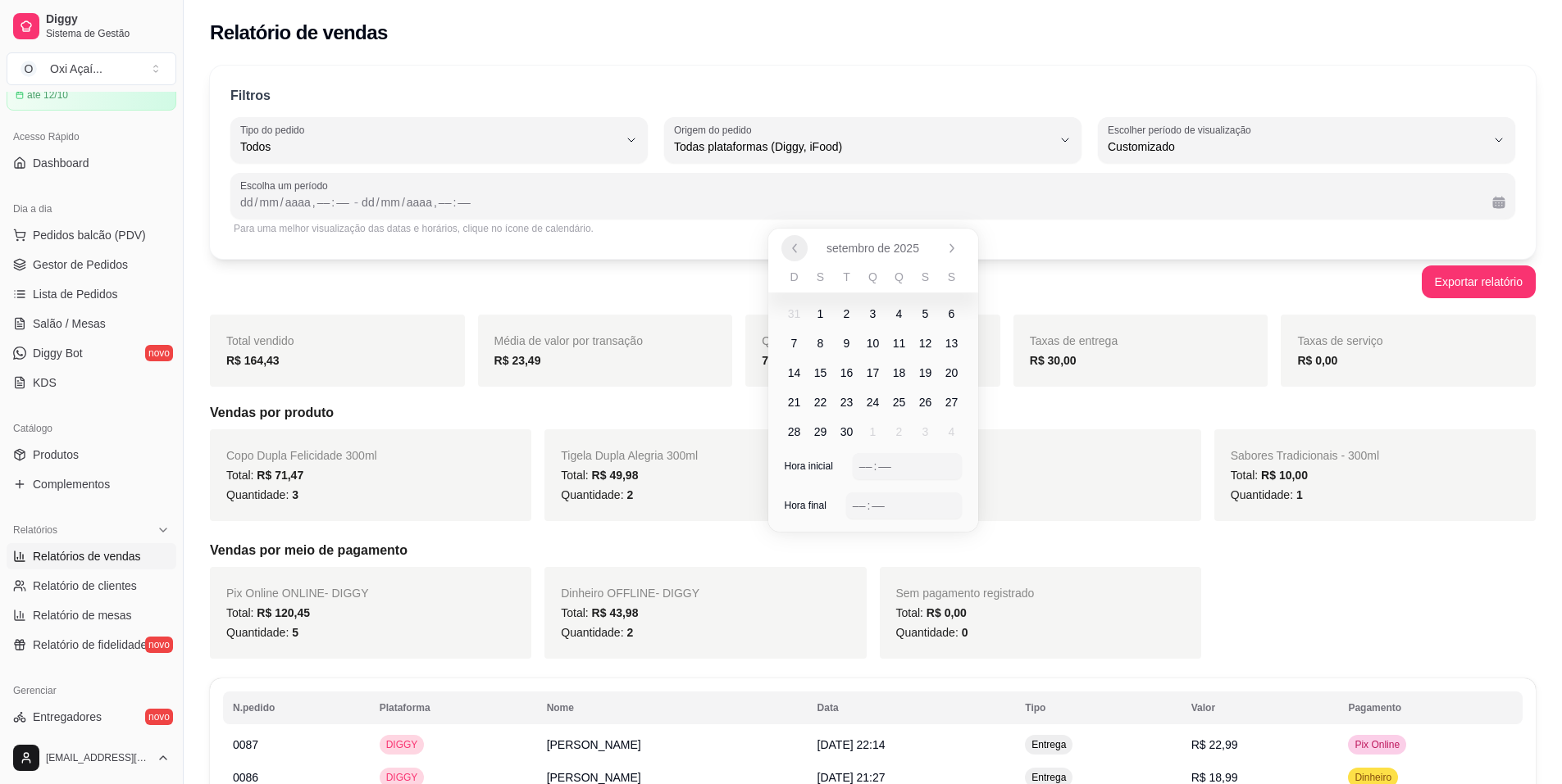
click at [798, 251] on icon "Anterior" at bounding box center [794, 248] width 13 height 13
click at [798, 251] on icon "Anterior" at bounding box center [794, 248] width 13 height 13
click at [794, 309] on span "1" at bounding box center [794, 314] width 7 height 17
click at [949, 254] on icon "Próximo" at bounding box center [952, 248] width 13 height 13
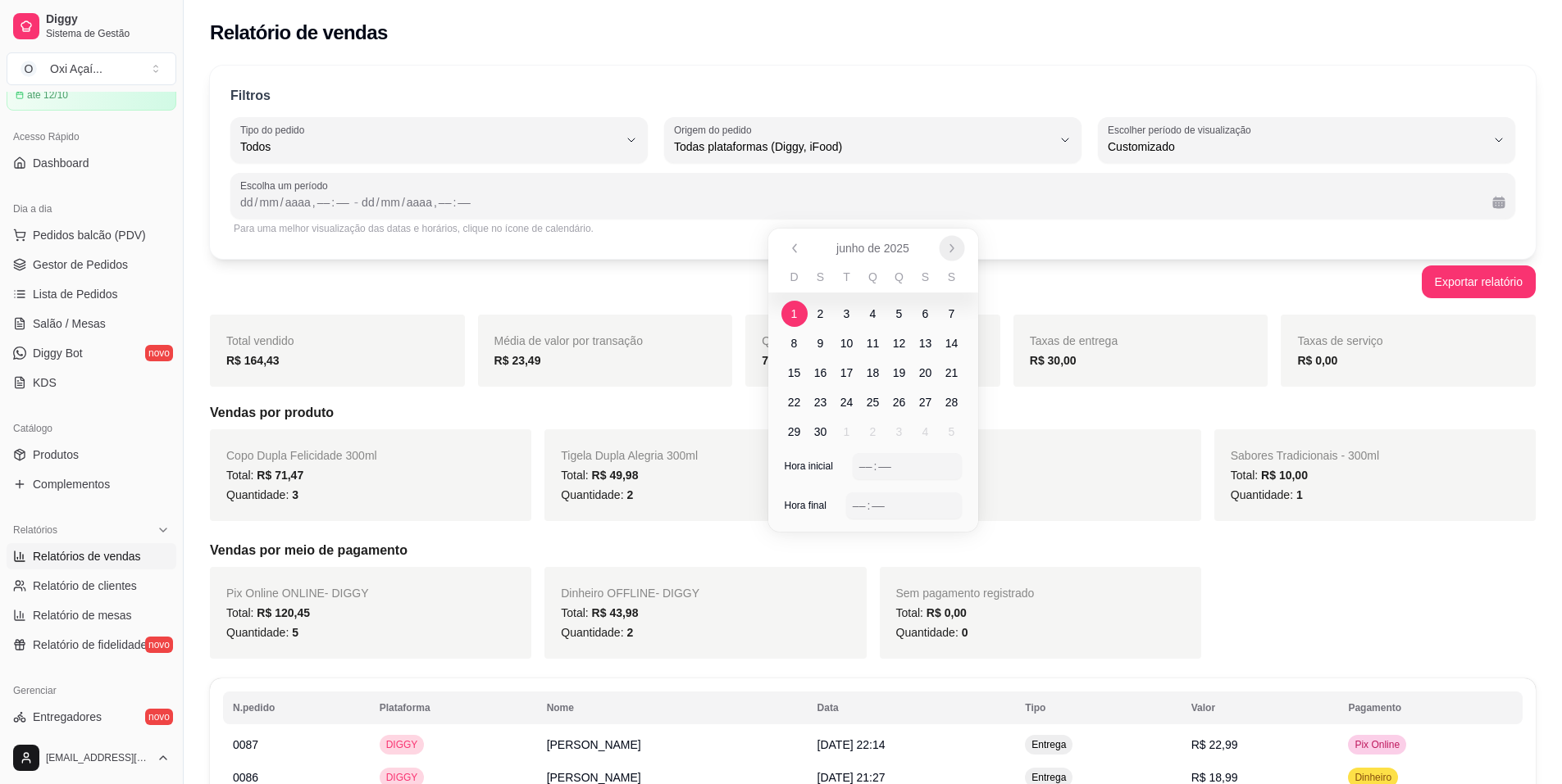
click at [949, 254] on icon "Próximo" at bounding box center [952, 248] width 13 height 13
click at [795, 251] on icon "Anterior" at bounding box center [794, 247] width 3 height 7
click at [951, 370] on span "20" at bounding box center [952, 373] width 13 height 17
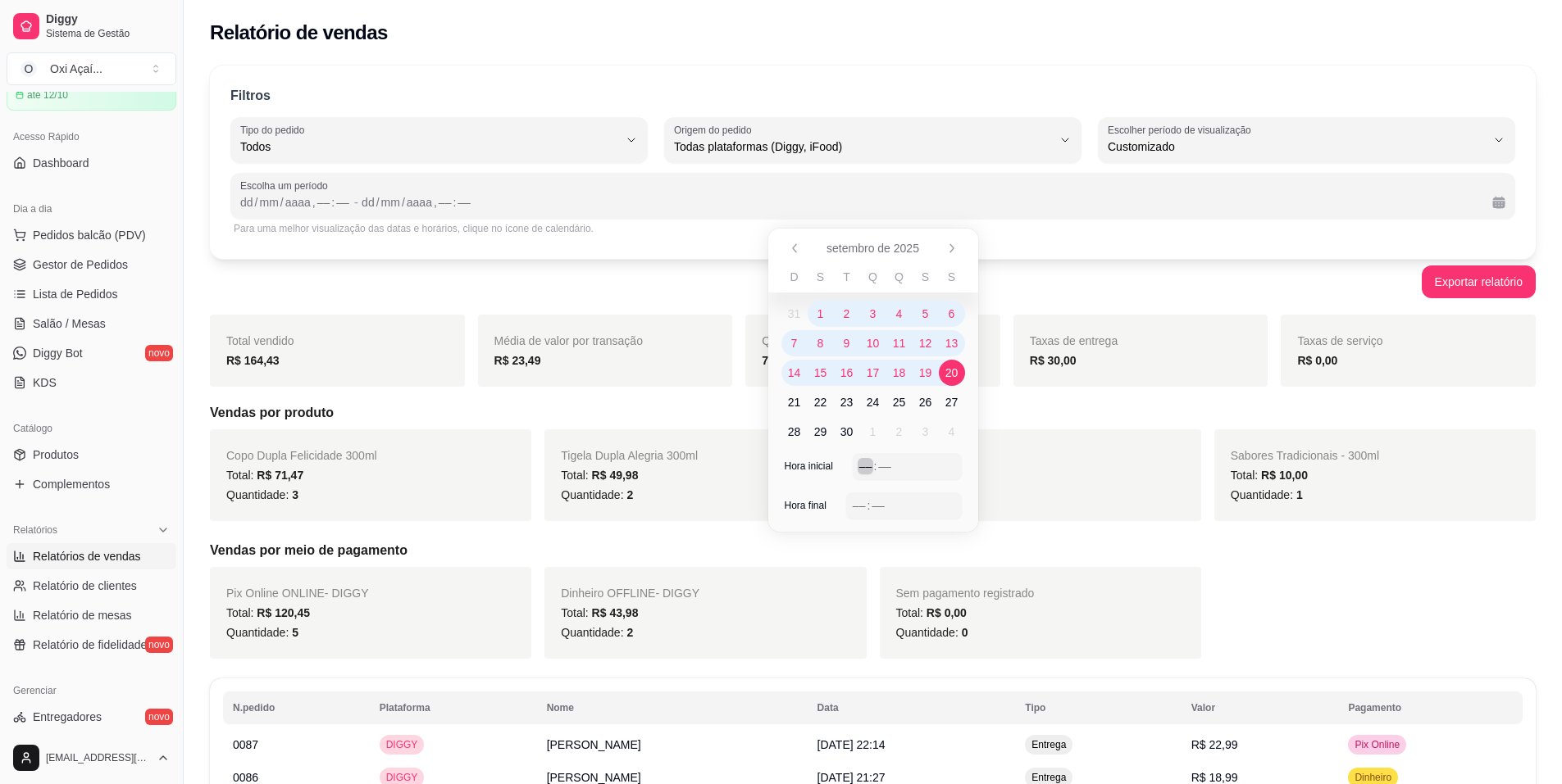
click at [868, 462] on div "––" at bounding box center [866, 466] width 17 height 17
click at [859, 508] on div "––" at bounding box center [859, 506] width 17 height 17
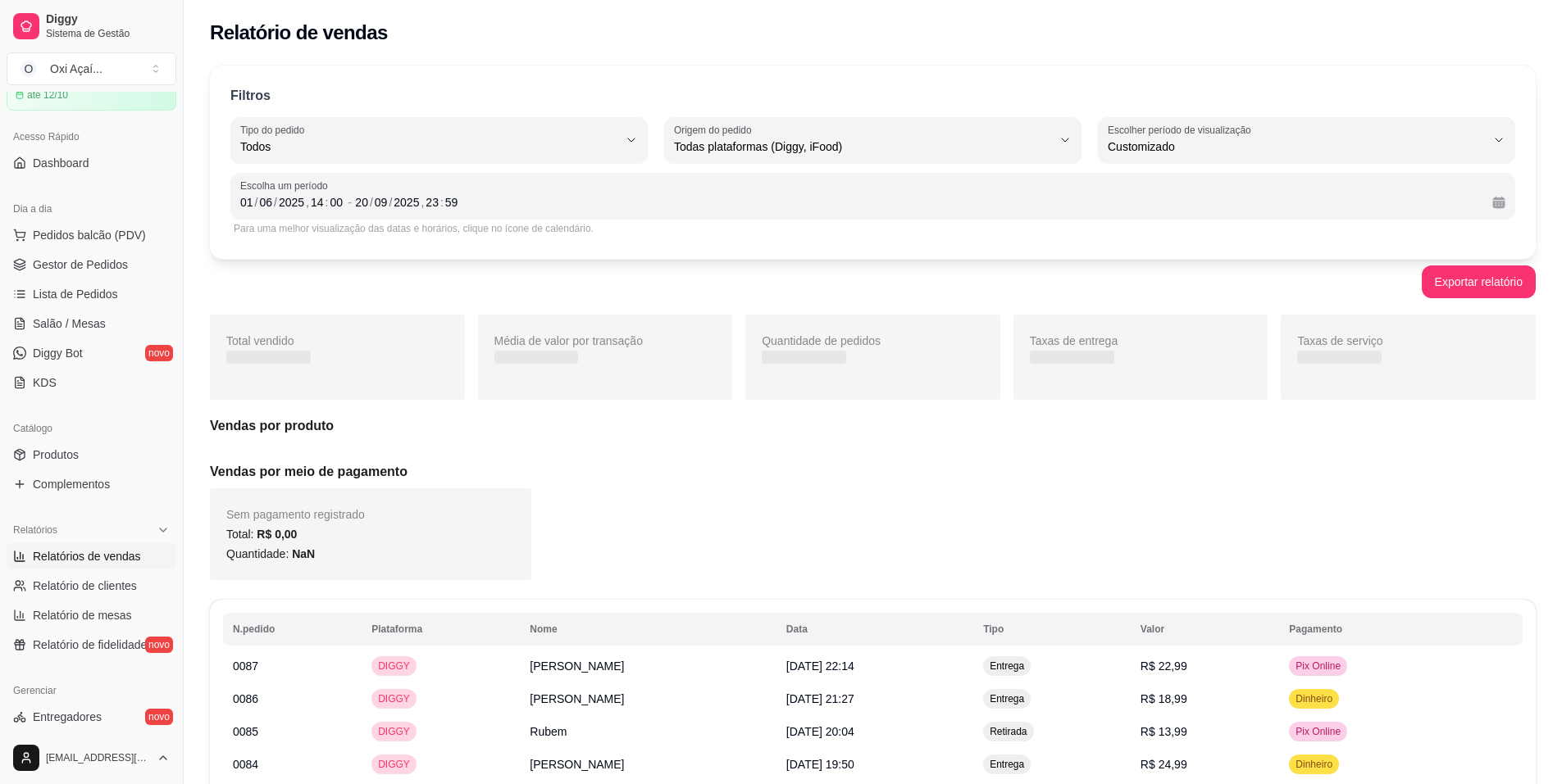
click at [1061, 452] on div "Total vendido Média de valor por transação Quantidade de pedidos Taxas de entre…" at bounding box center [872, 447] width 1325 height 265
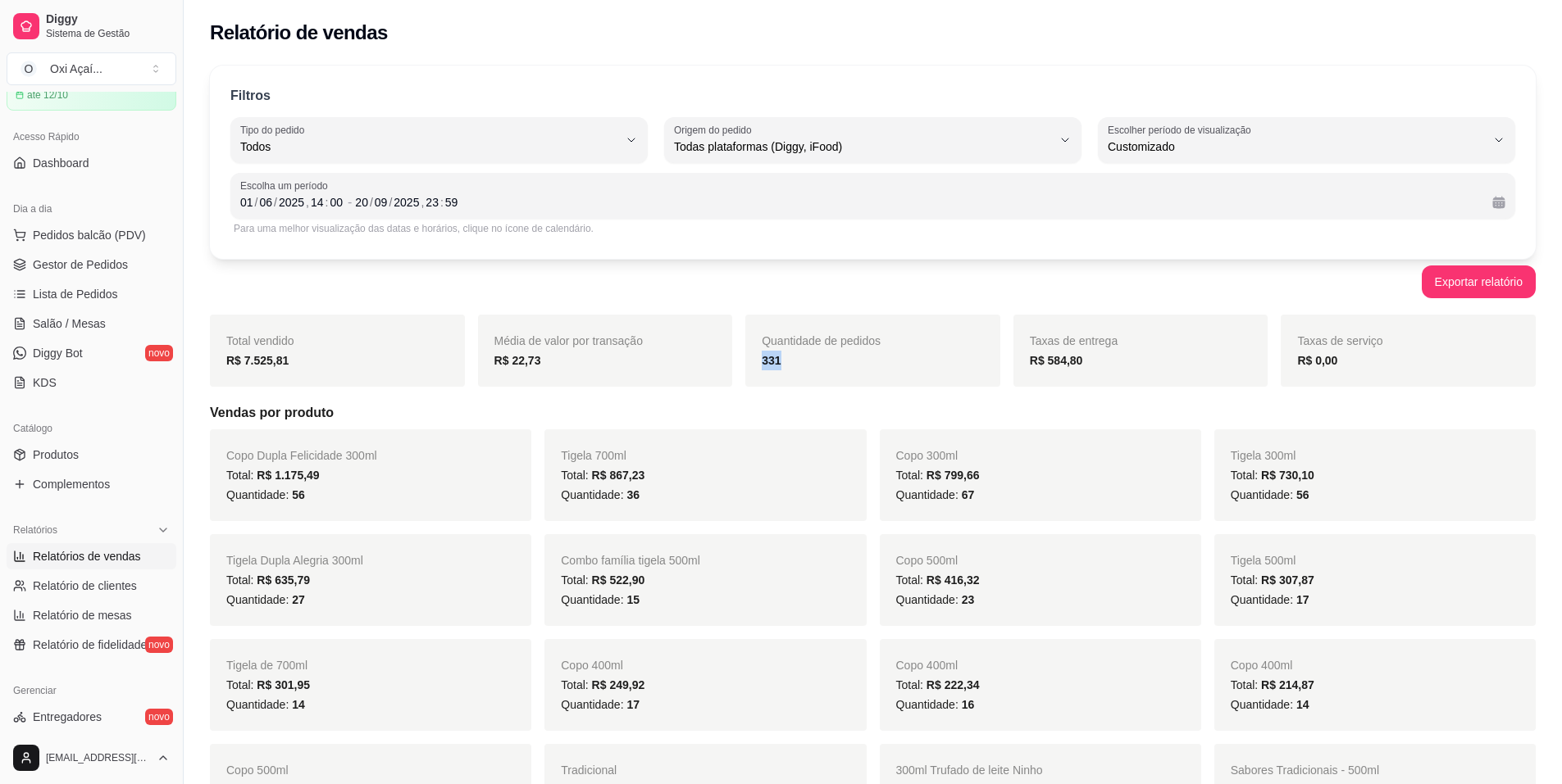
drag, startPoint x: 844, startPoint y: 353, endPoint x: 751, endPoint y: 373, distance: 95.1
click at [751, 373] on div "Quantidade de pedidos 331" at bounding box center [872, 350] width 255 height 72
click at [796, 362] on div "331" at bounding box center [873, 361] width 222 height 20
drag, startPoint x: 330, startPoint y: 348, endPoint x: 232, endPoint y: 359, distance: 98.6
click at [232, 359] on div "Total vendido R$ 7.525,81" at bounding box center [337, 350] width 255 height 72
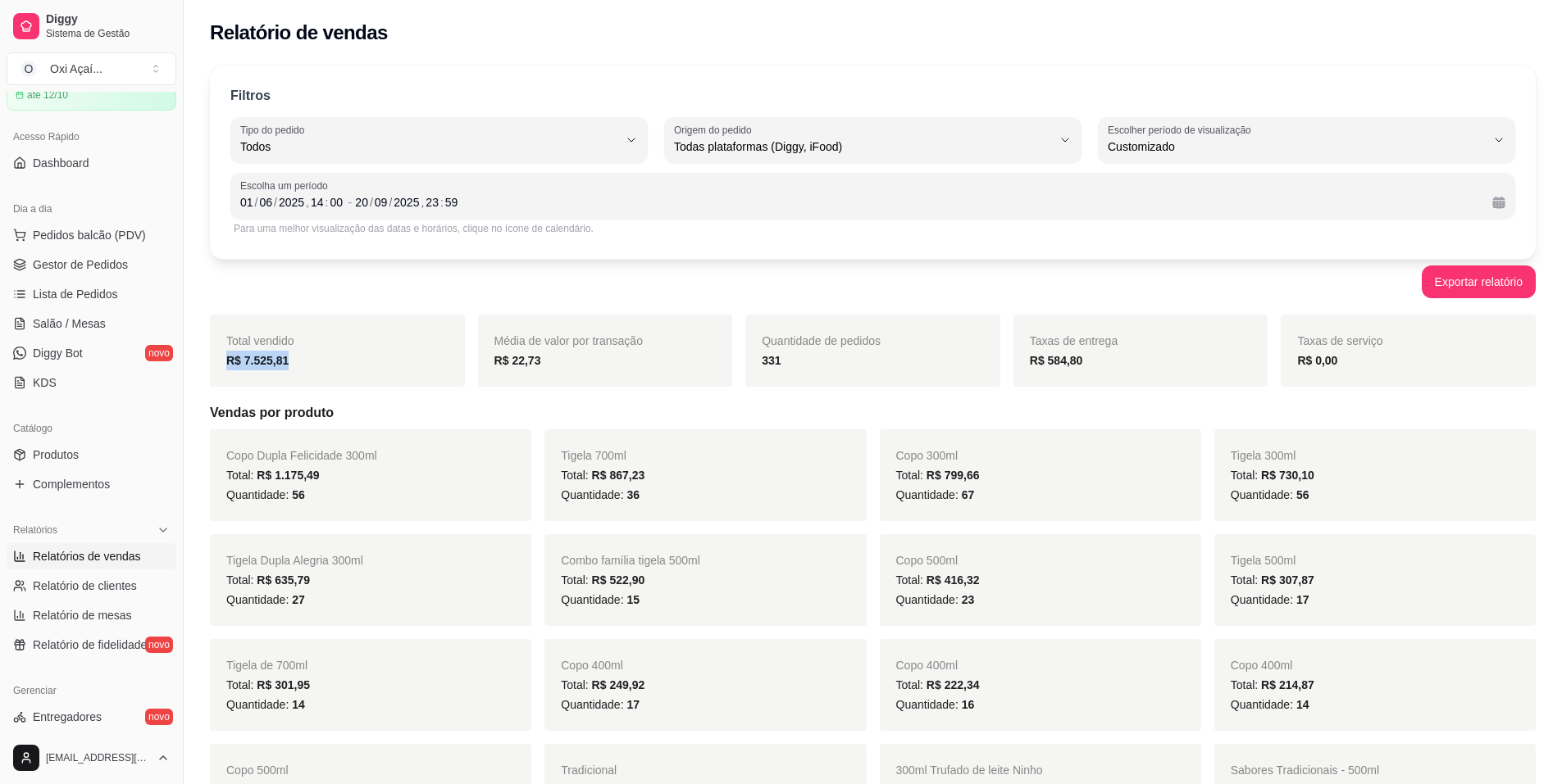
drag, startPoint x: 334, startPoint y: 356, endPoint x: 224, endPoint y: 365, distance: 110.4
click at [224, 365] on div "Total vendido R$ 7.525,81" at bounding box center [337, 350] width 255 height 72
drag, startPoint x: 827, startPoint y: 363, endPoint x: 749, endPoint y: 363, distance: 78.0
click at [749, 363] on div "Quantidade de pedidos 331" at bounding box center [872, 350] width 255 height 72
